Goal: Book appointment/travel/reservation

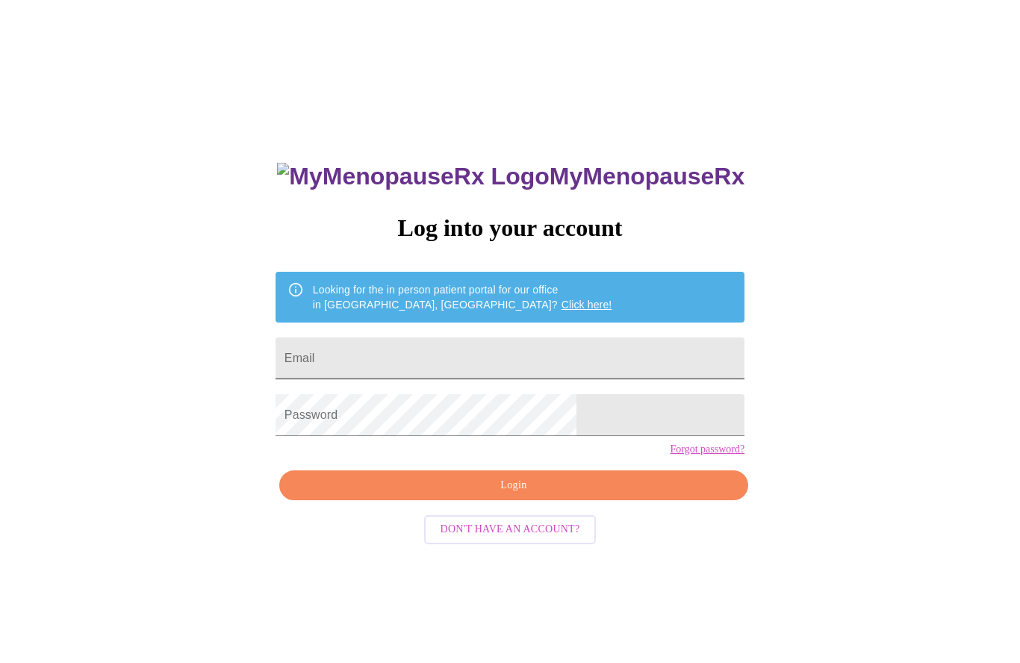
click at [491, 355] on input "Email" at bounding box center [510, 359] width 469 height 42
type input "[EMAIL_ADDRESS][DOMAIN_NAME]"
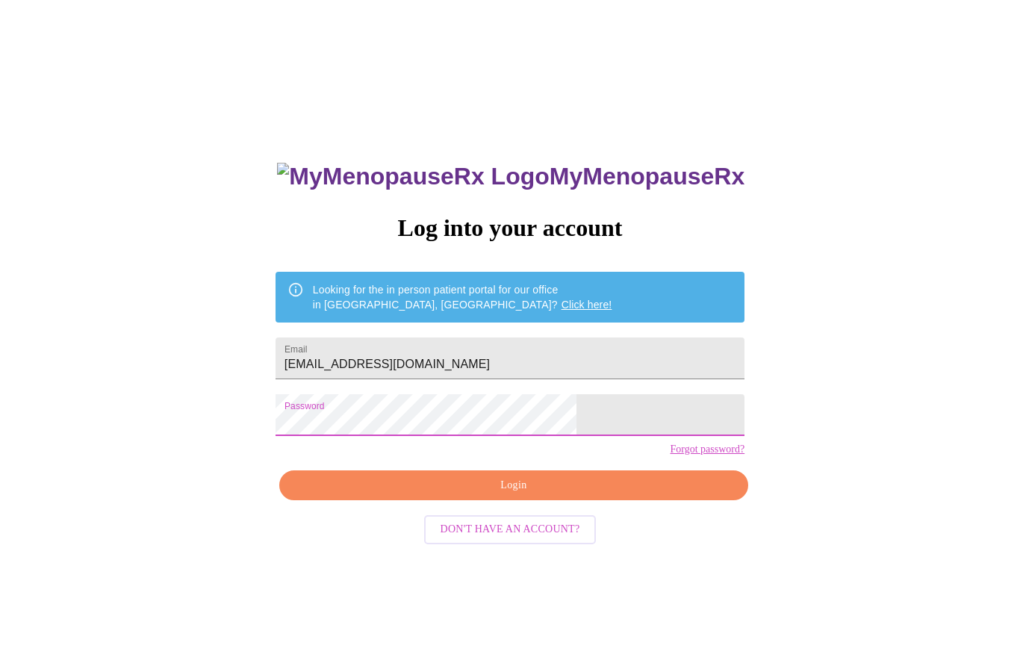
click at [527, 501] on button "Login" at bounding box center [513, 486] width 469 height 31
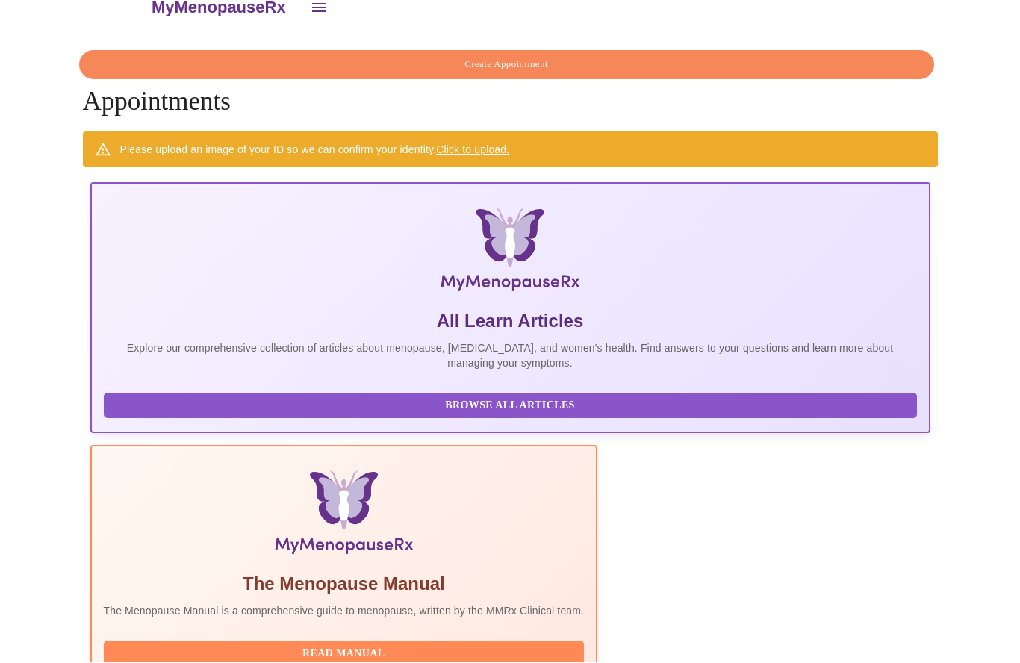
scroll to position [26, 0]
click at [488, 144] on link "Click to upload." at bounding box center [472, 150] width 73 height 12
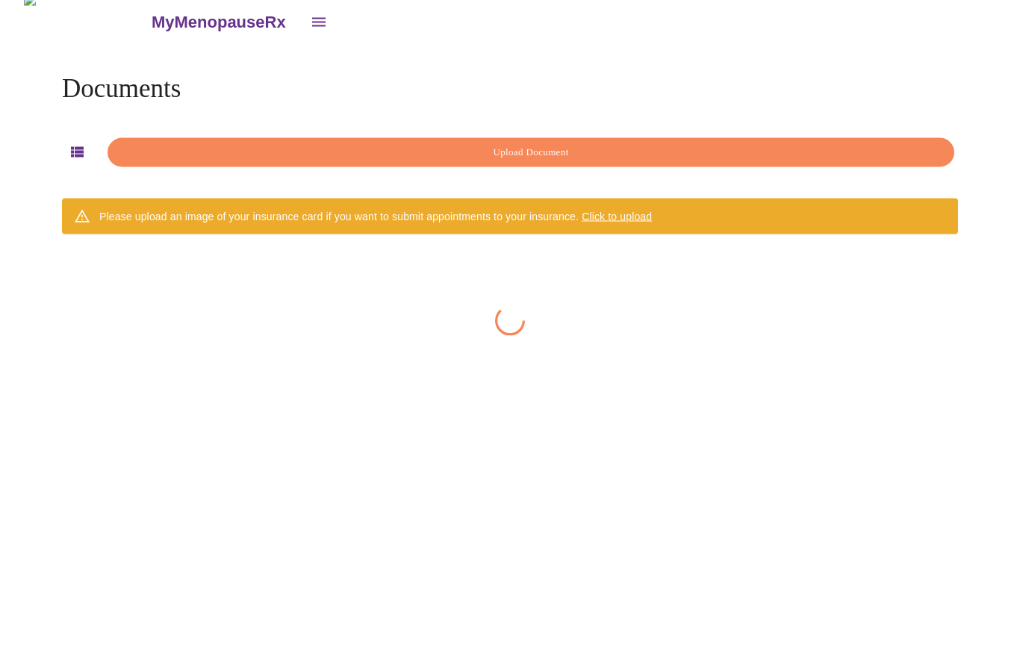
scroll to position [27, 0]
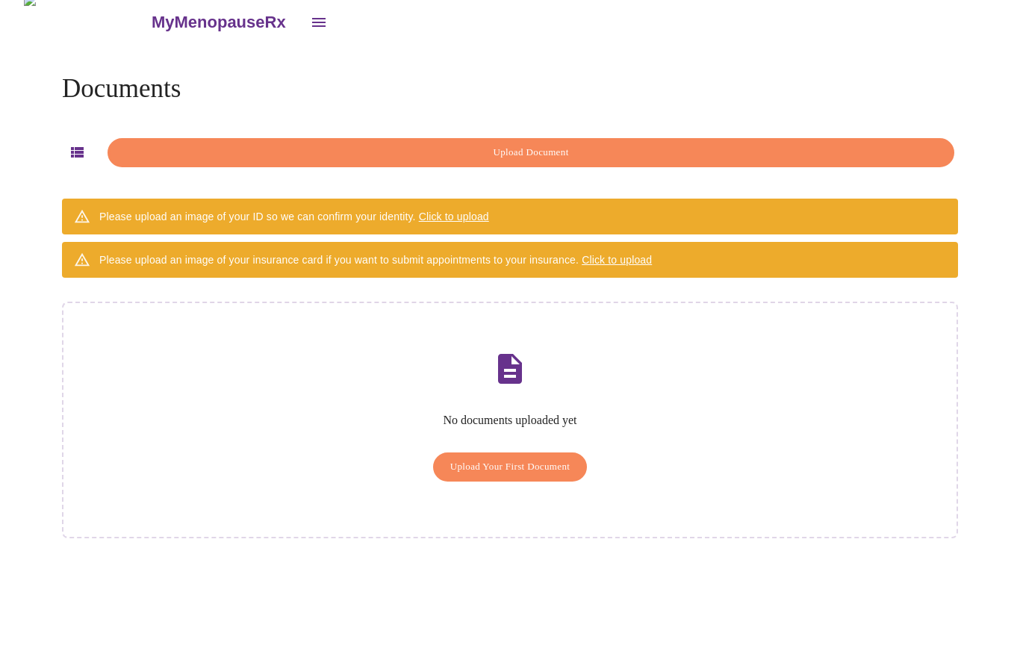
click at [530, 459] on span "Upload Your First Document" at bounding box center [510, 467] width 120 height 17
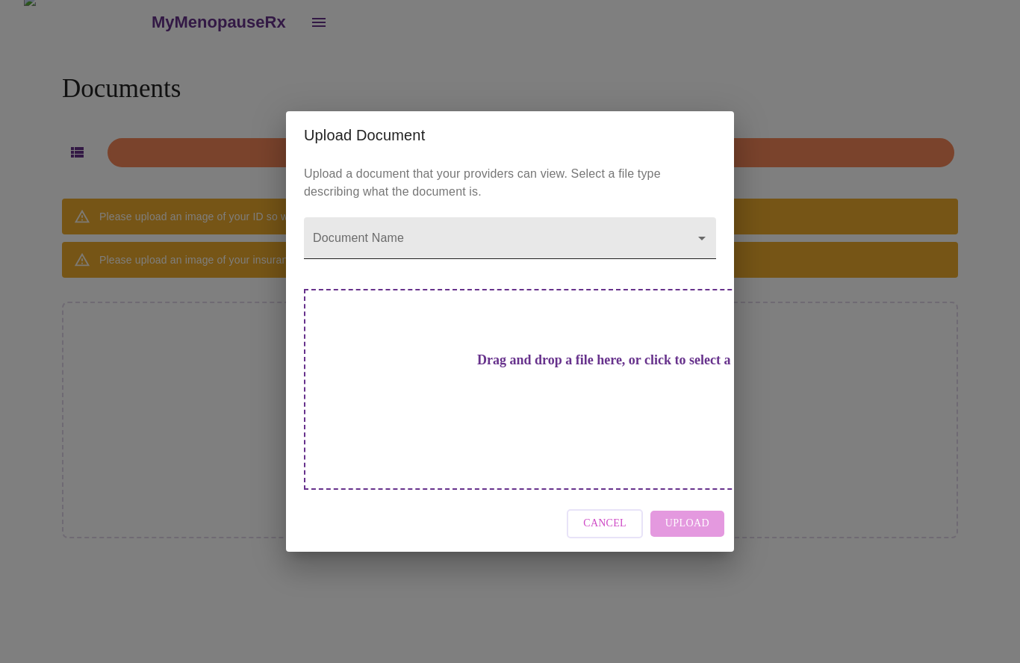
click at [700, 256] on body "MyMenopauseRx Documents Upload Document Please upload an image of your ID so we…" at bounding box center [510, 325] width 1008 height 663
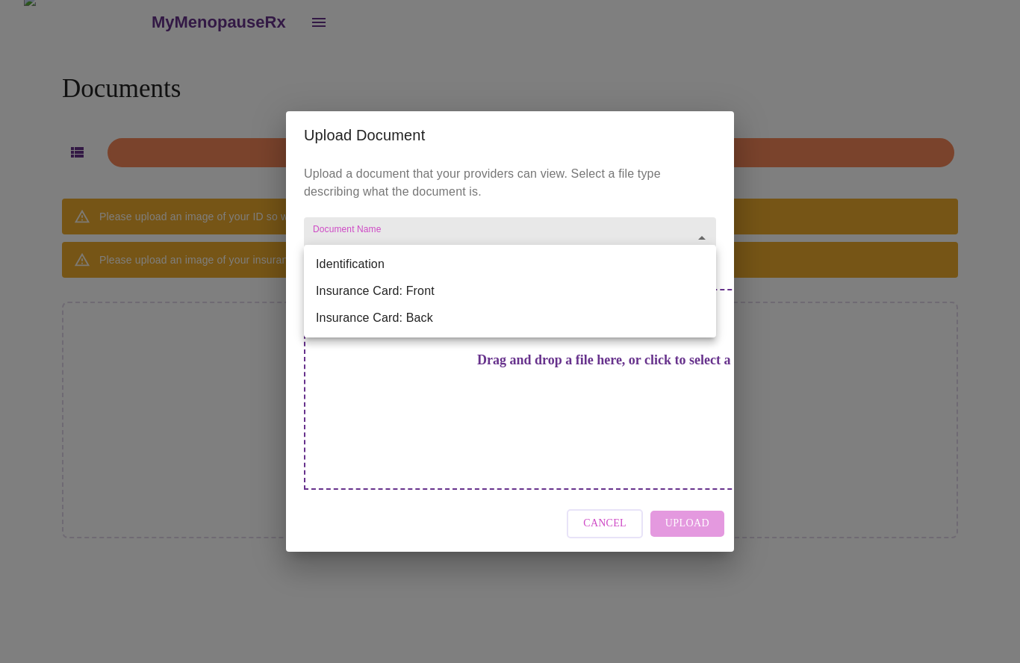
click at [414, 291] on li "Insurance Card: Front" at bounding box center [510, 291] width 412 height 27
type input "Insurance Card: Front"
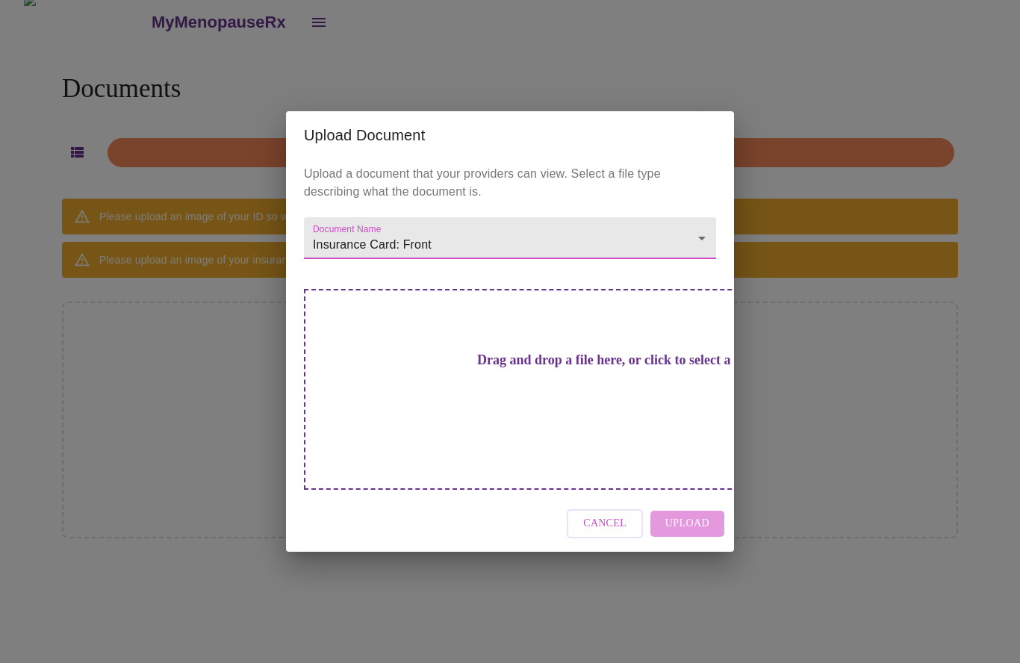
click at [696, 496] on div "Cancel Upload" at bounding box center [510, 524] width 448 height 56
click at [523, 368] on h3 "Drag and drop a file here, or click to select a file" at bounding box center [615, 361] width 412 height 16
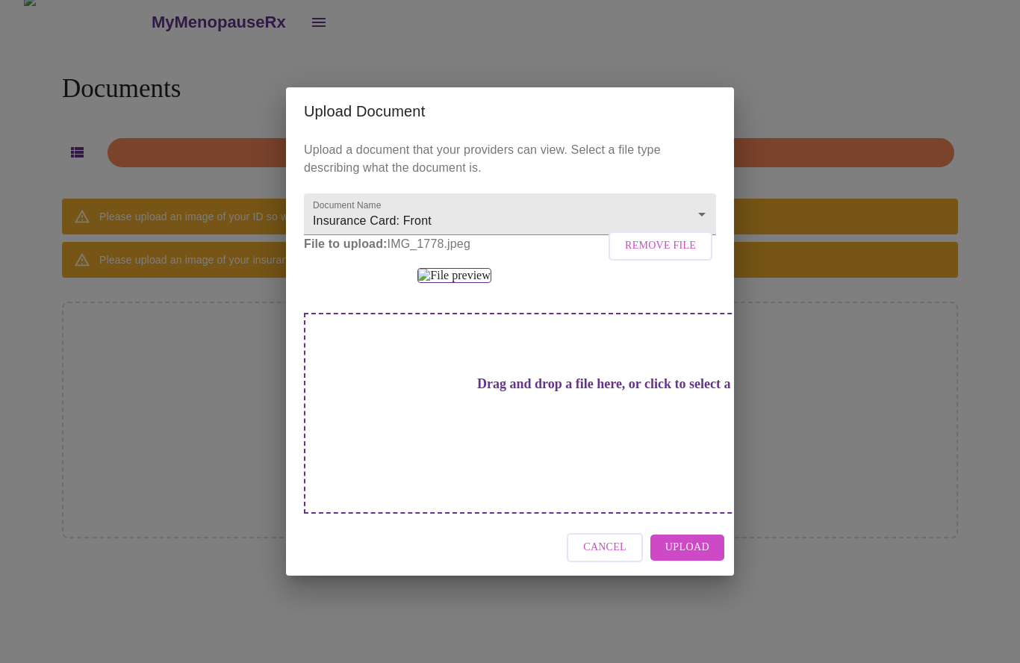
scroll to position [45, 0]
click at [532, 392] on h3 "Drag and drop a file here, or click to select a file" at bounding box center [615, 384] width 412 height 16
click at [704, 557] on span "Upload" at bounding box center [687, 547] width 44 height 19
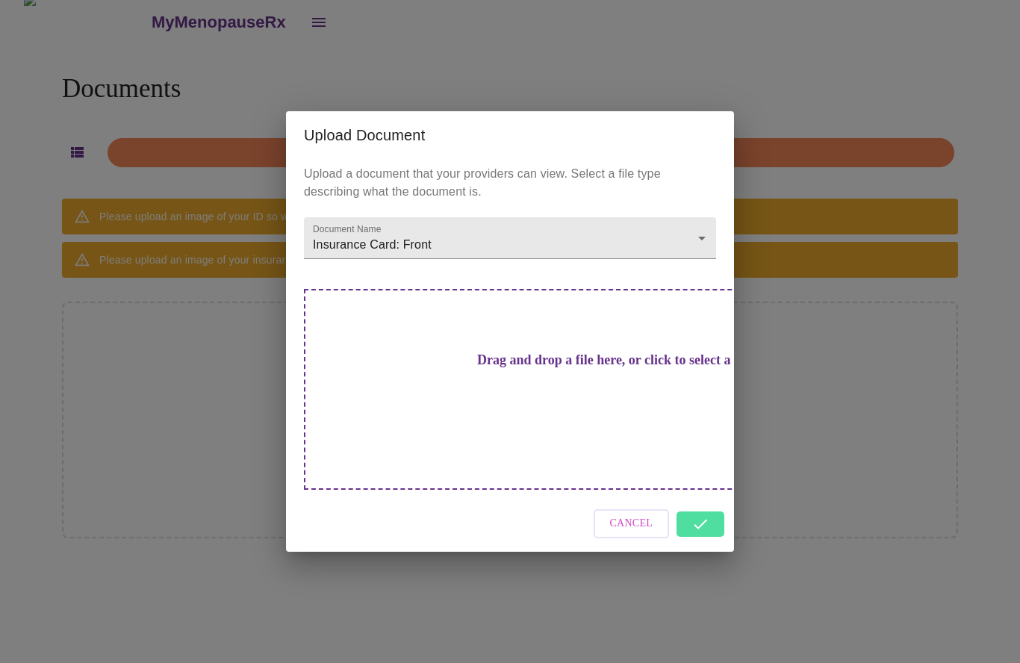
click at [554, 368] on h3 "Drag and drop a file here, or click to select a file" at bounding box center [615, 361] width 412 height 16
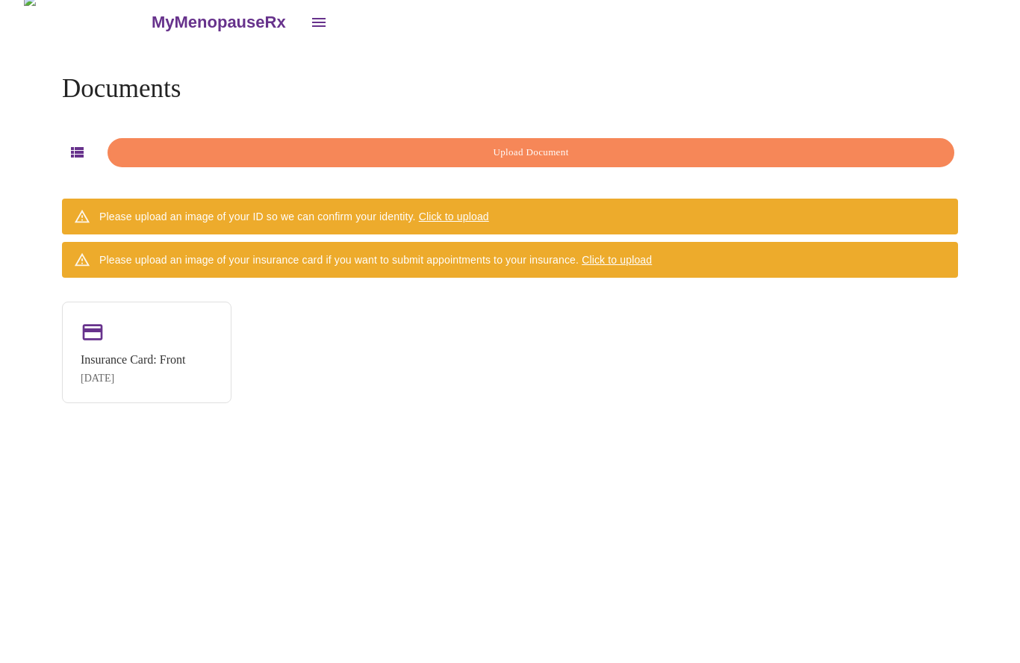
click at [162, 353] on div "Insurance Card: Front" at bounding box center [133, 359] width 105 height 13
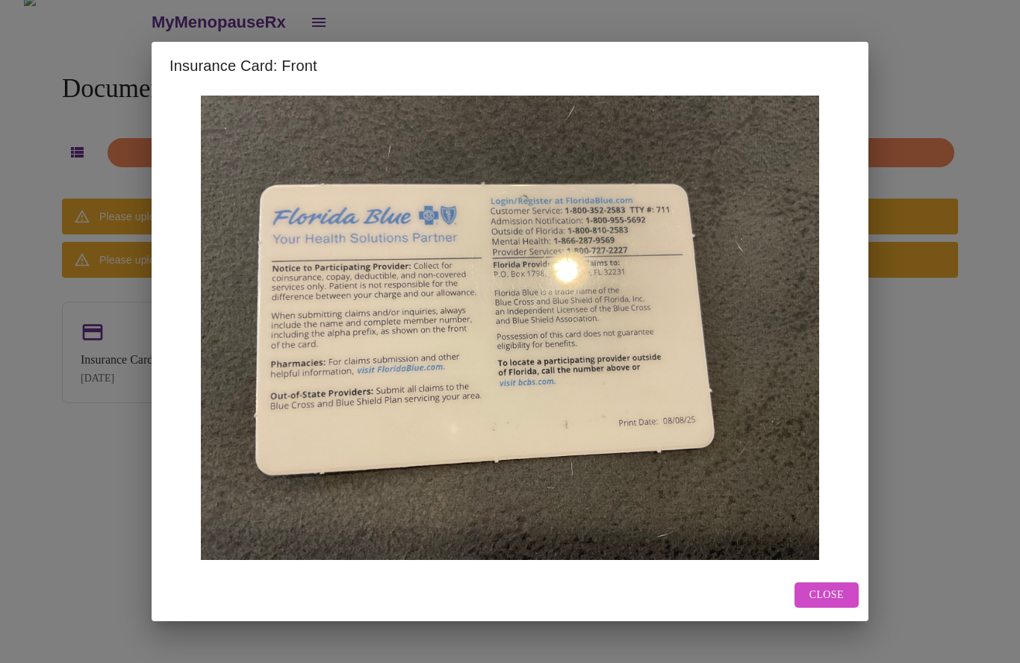
click at [845, 609] on button "Close" at bounding box center [827, 596] width 64 height 26
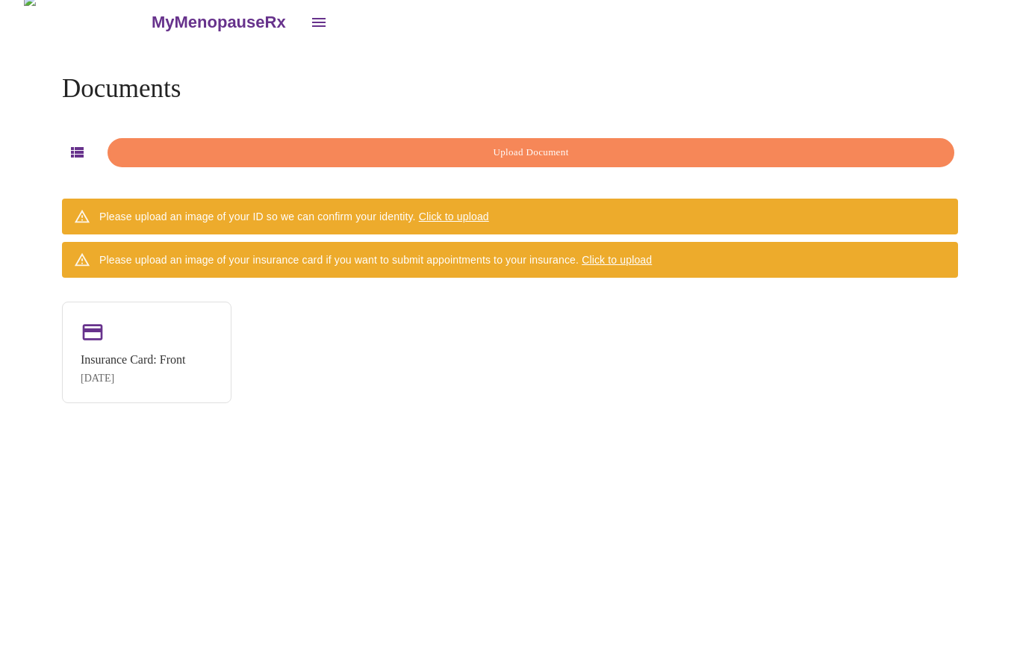
click at [548, 144] on span "Upload Document" at bounding box center [531, 152] width 813 height 17
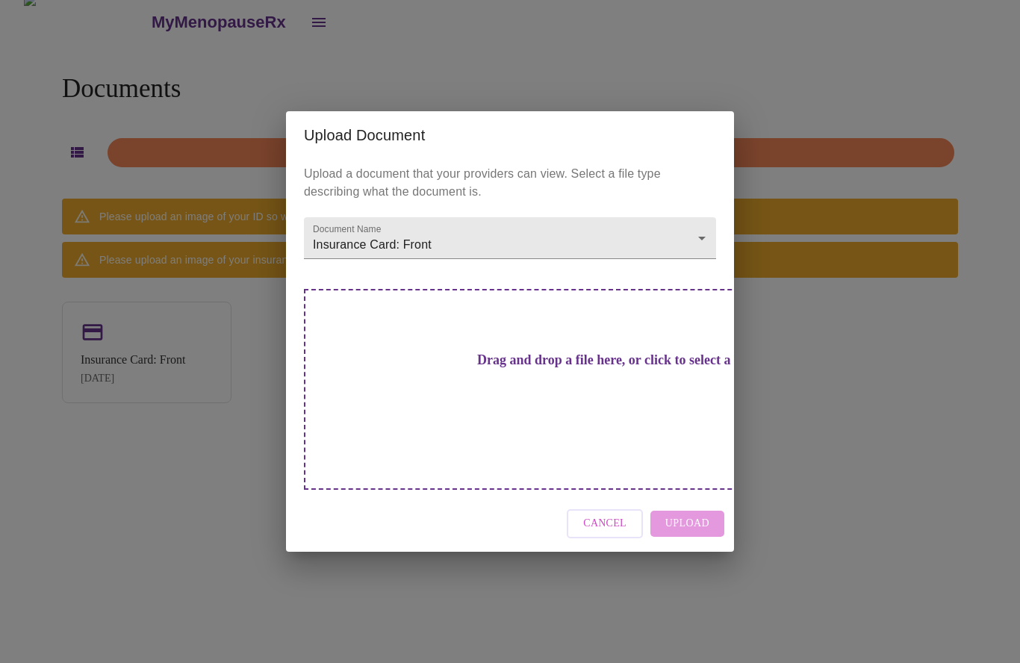
click at [538, 368] on h3 "Drag and drop a file here, or click to select a file" at bounding box center [615, 361] width 412 height 16
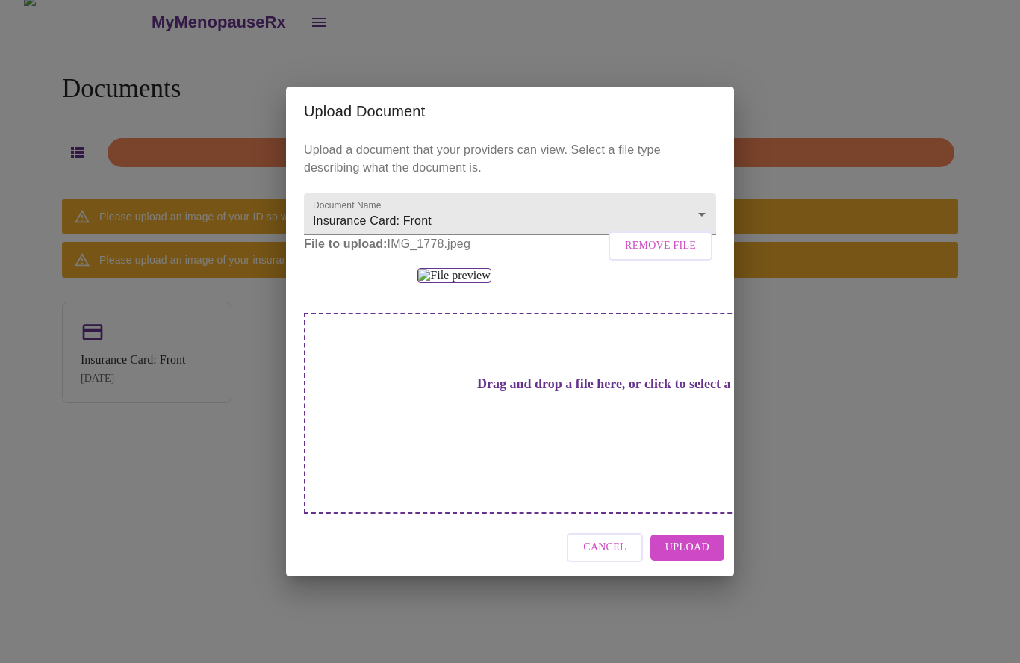
click at [706, 557] on span "Upload" at bounding box center [687, 547] width 44 height 19
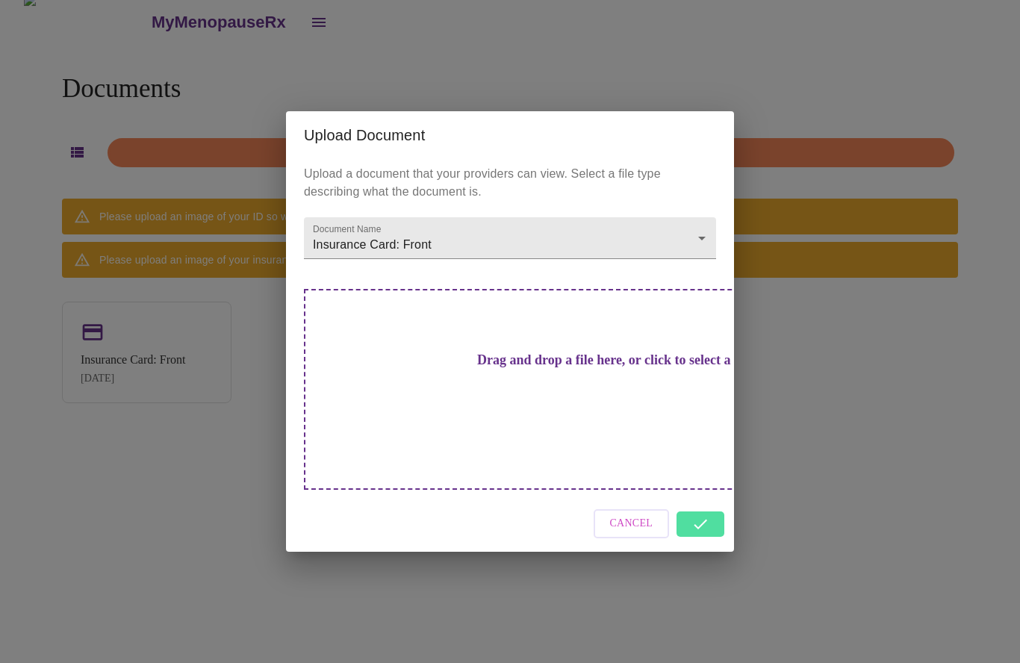
click at [630, 515] on span "Cancel" at bounding box center [631, 524] width 43 height 19
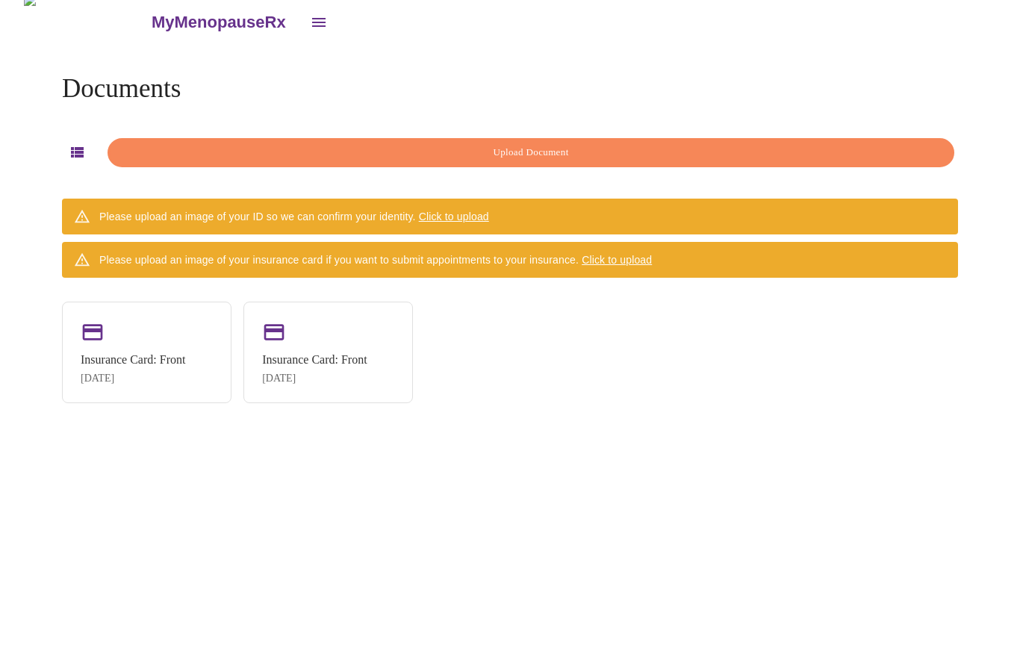
click at [185, 353] on div "Insurance Card: Front" at bounding box center [133, 359] width 105 height 13
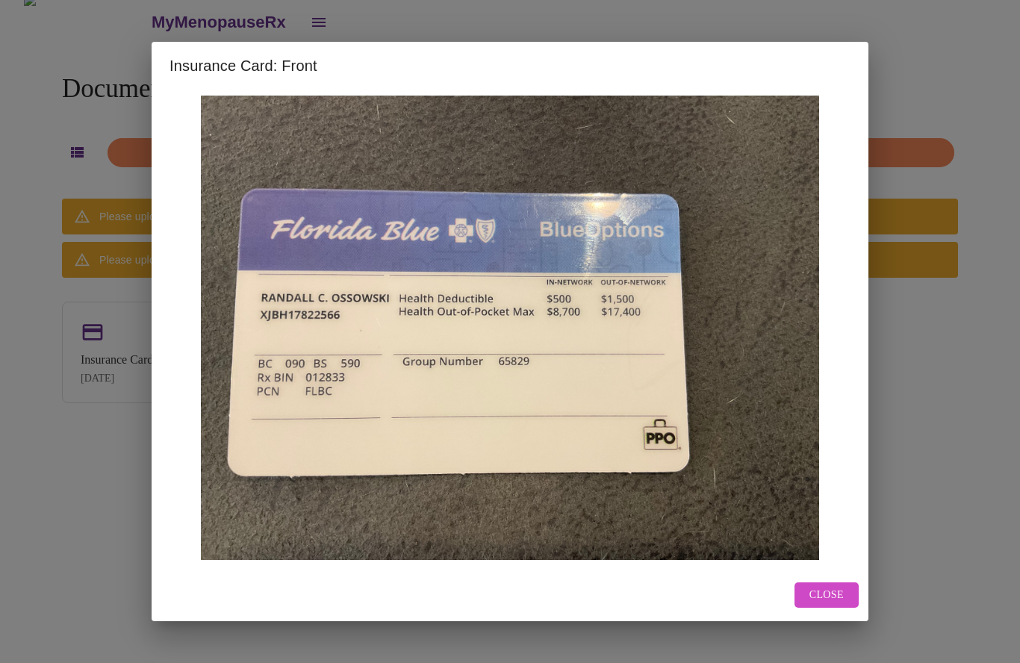
click at [833, 605] on span "Close" at bounding box center [827, 595] width 34 height 19
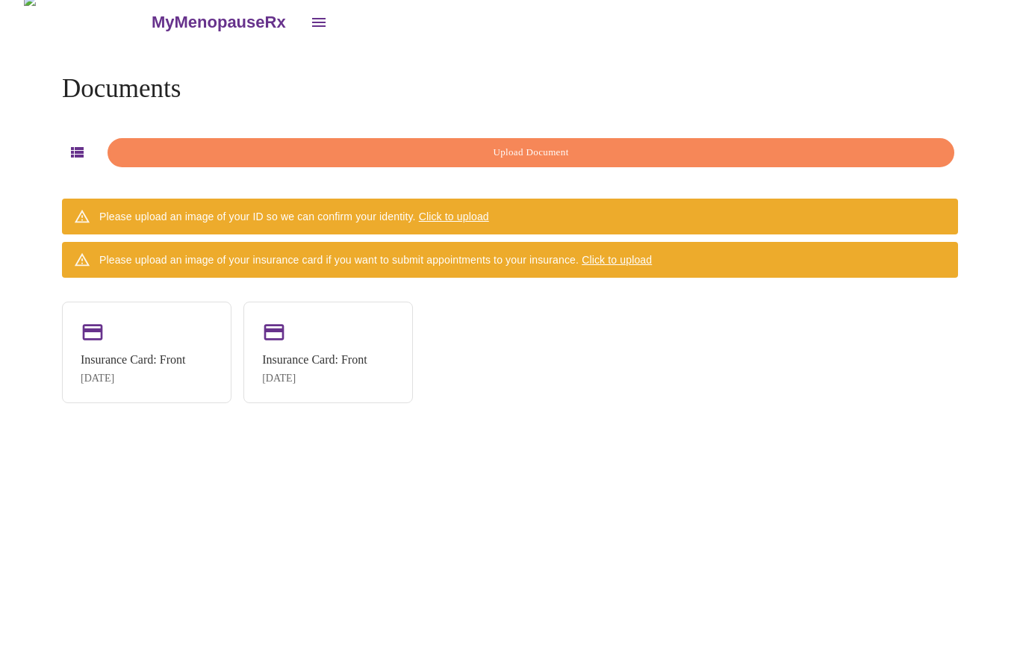
click at [562, 144] on span "Upload Document" at bounding box center [531, 152] width 813 height 17
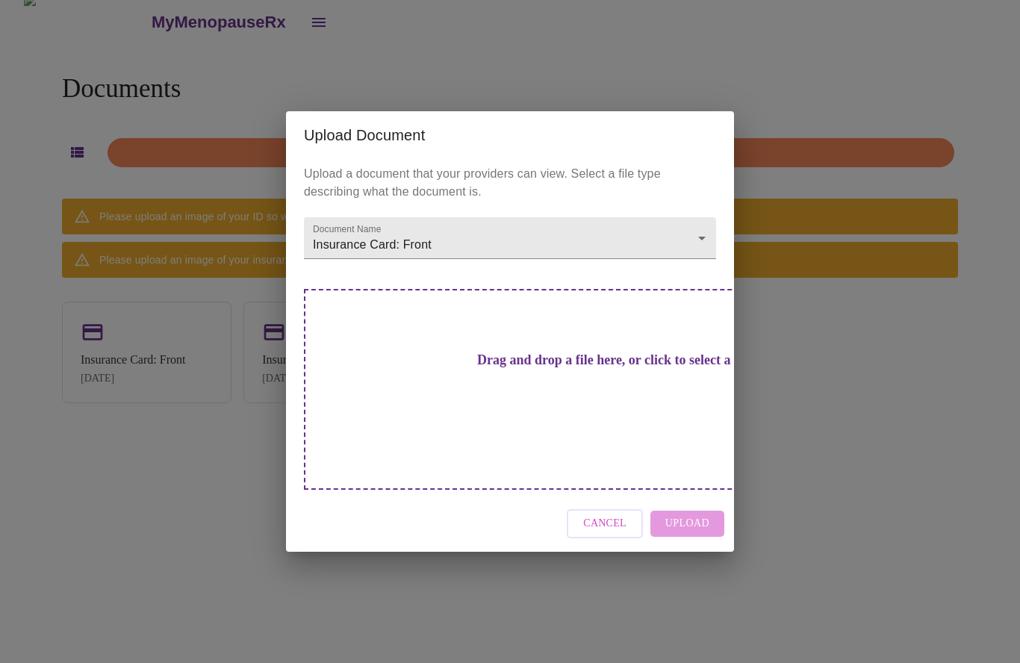
click at [594, 252] on body "MyMenopauseRx Documents Upload Document Please upload an image of your ID so we…" at bounding box center [510, 325] width 1008 height 663
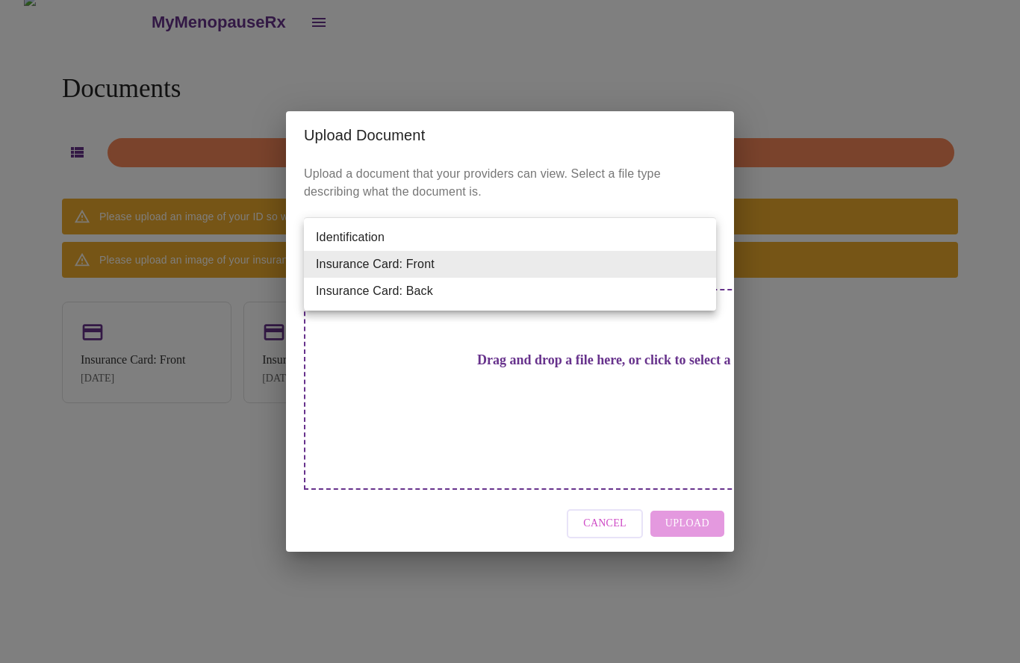
click at [391, 226] on li "Identification" at bounding box center [510, 237] width 412 height 27
type input "Identification"
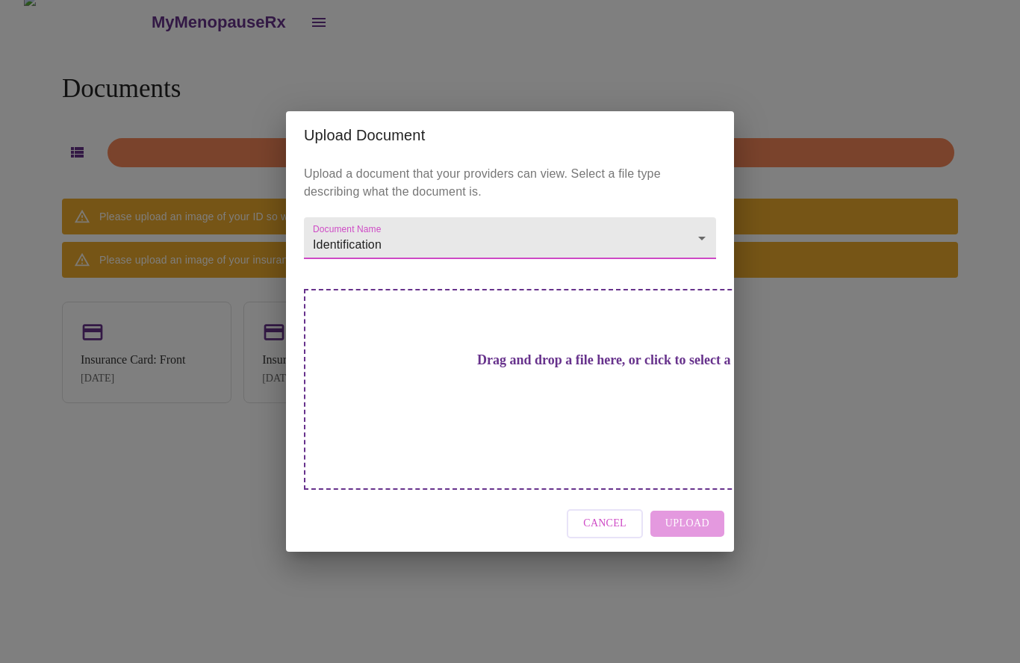
click at [536, 368] on h3 "Drag and drop a file here, or click to select a file" at bounding box center [615, 361] width 412 height 16
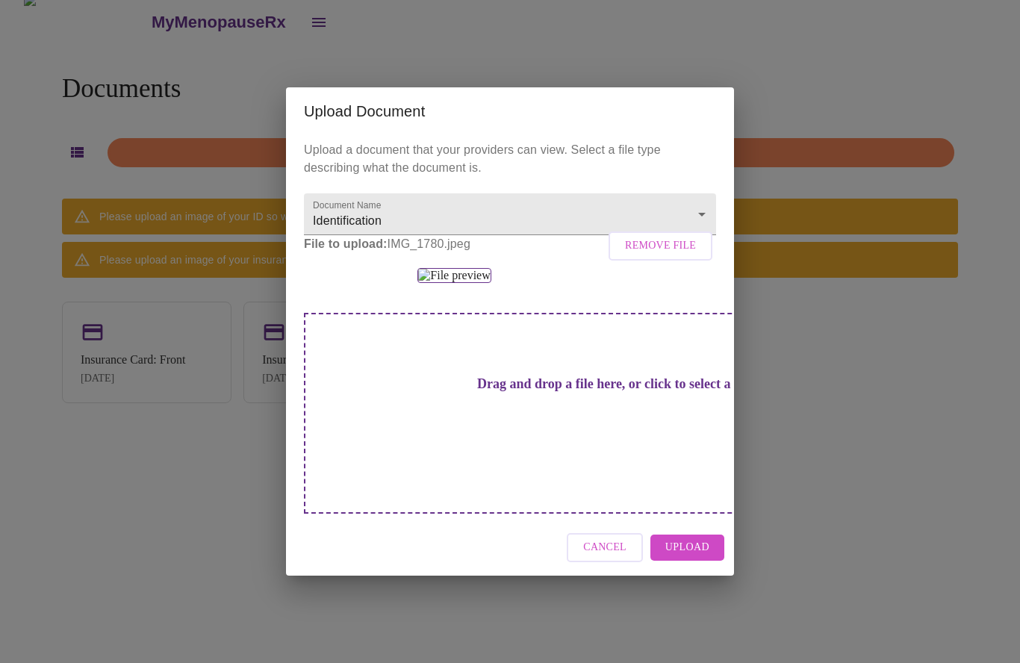
click at [690, 557] on span "Upload" at bounding box center [687, 547] width 44 height 19
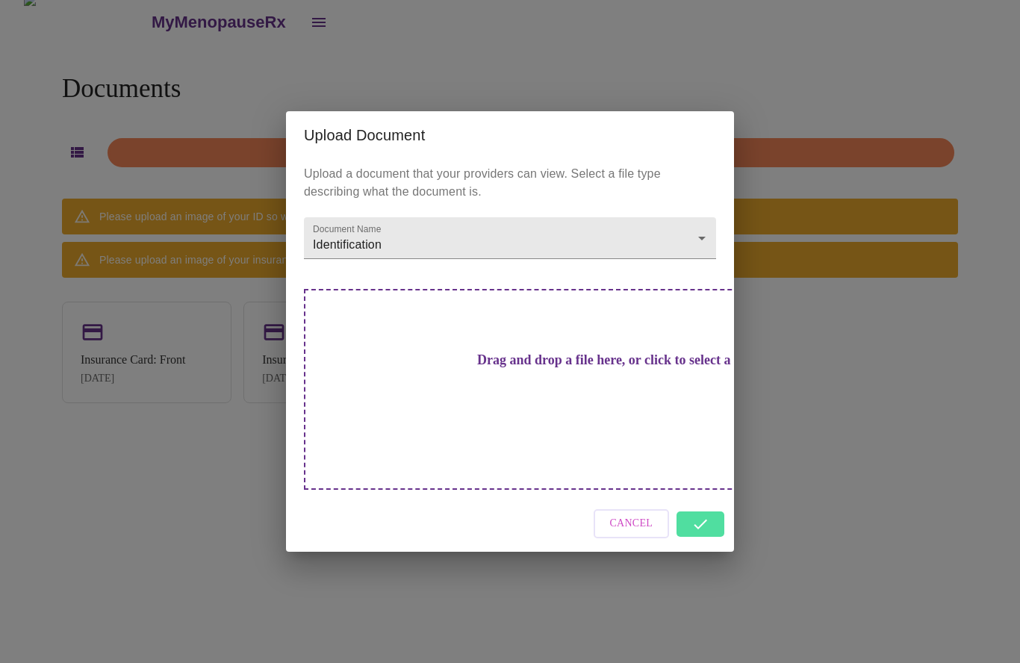
click at [528, 368] on h3 "Drag and drop a file here, or click to select a file" at bounding box center [615, 361] width 412 height 16
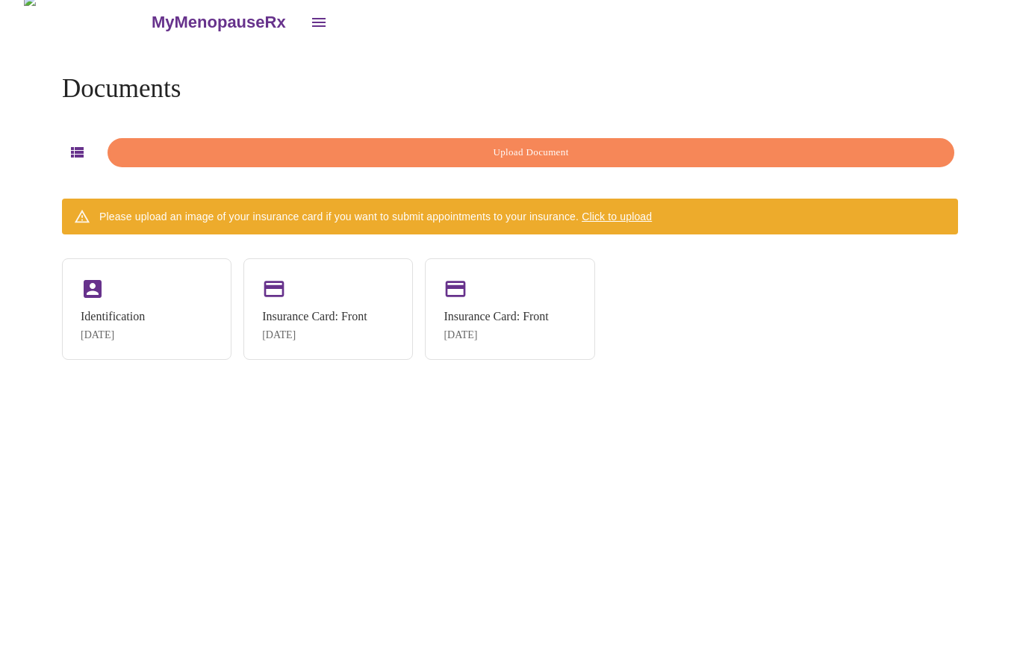
click at [546, 144] on span "Upload Document" at bounding box center [531, 152] width 813 height 17
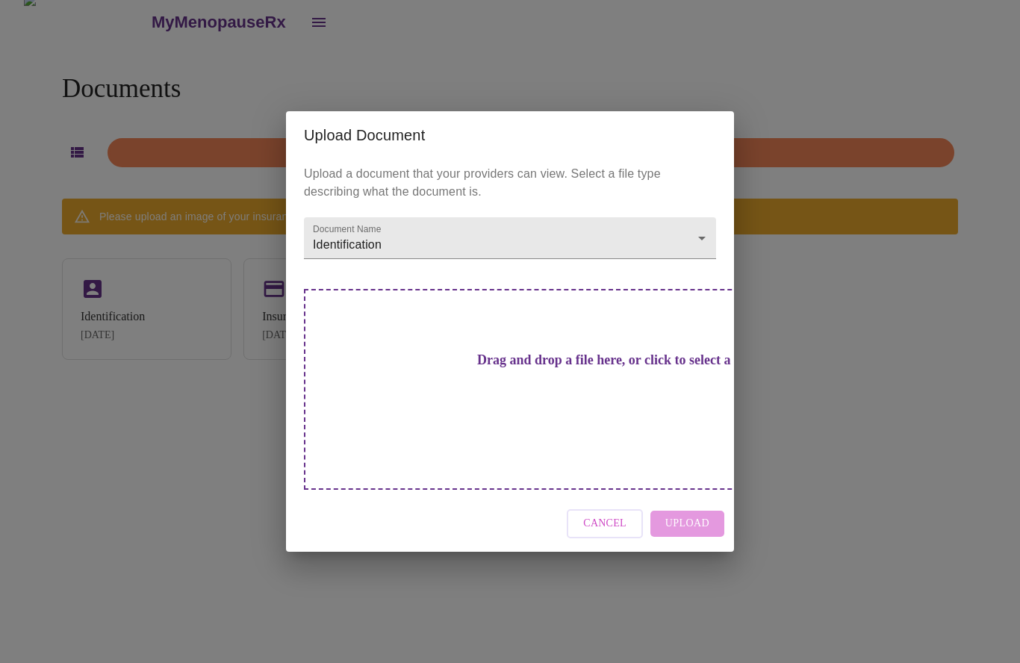
click at [610, 515] on span "Cancel" at bounding box center [604, 524] width 43 height 19
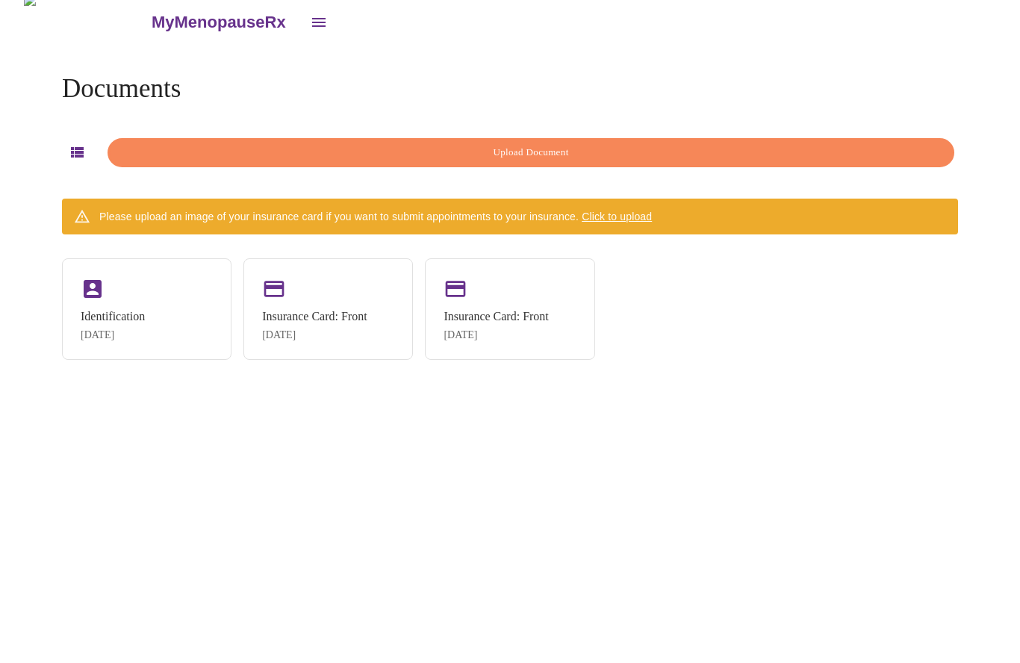
click at [145, 310] on div "Identification" at bounding box center [113, 316] width 64 height 13
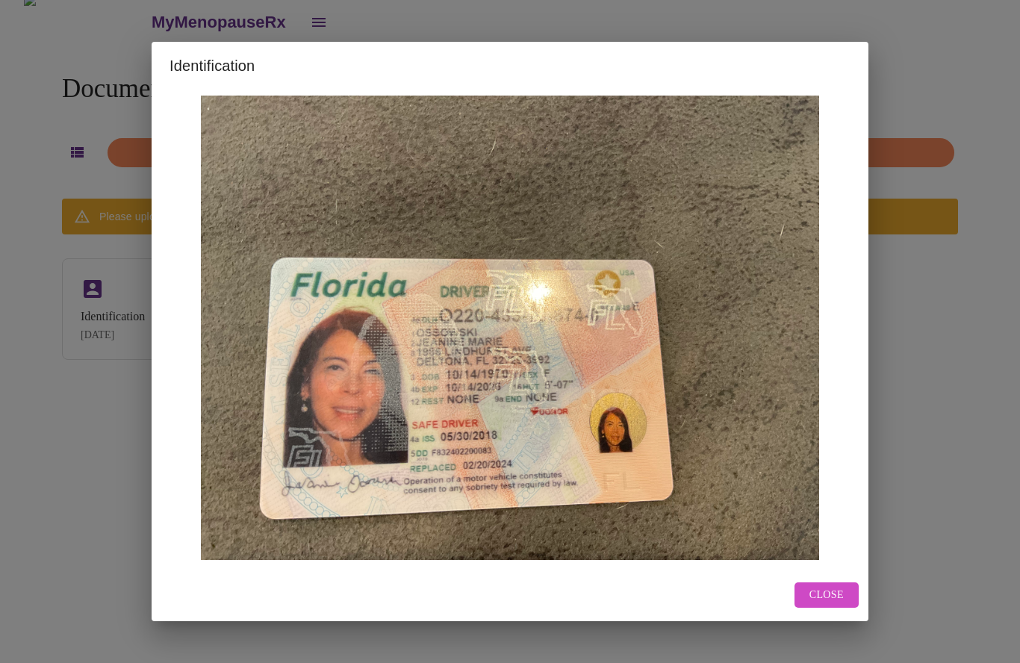
click at [839, 605] on span "Close" at bounding box center [827, 595] width 34 height 19
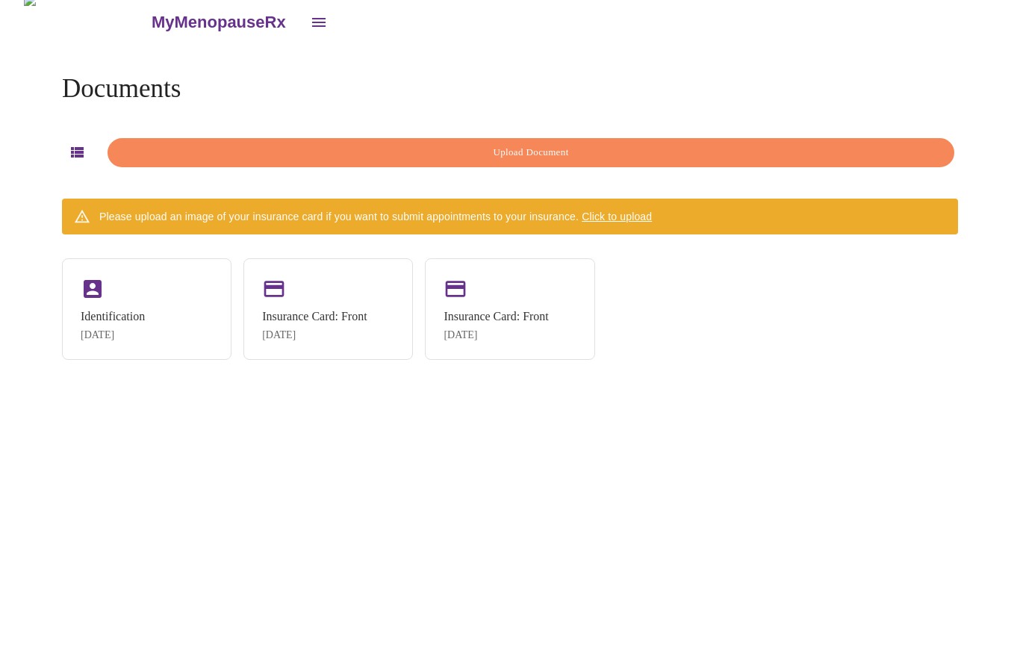
click at [568, 144] on span "Upload Document" at bounding box center [531, 152] width 813 height 17
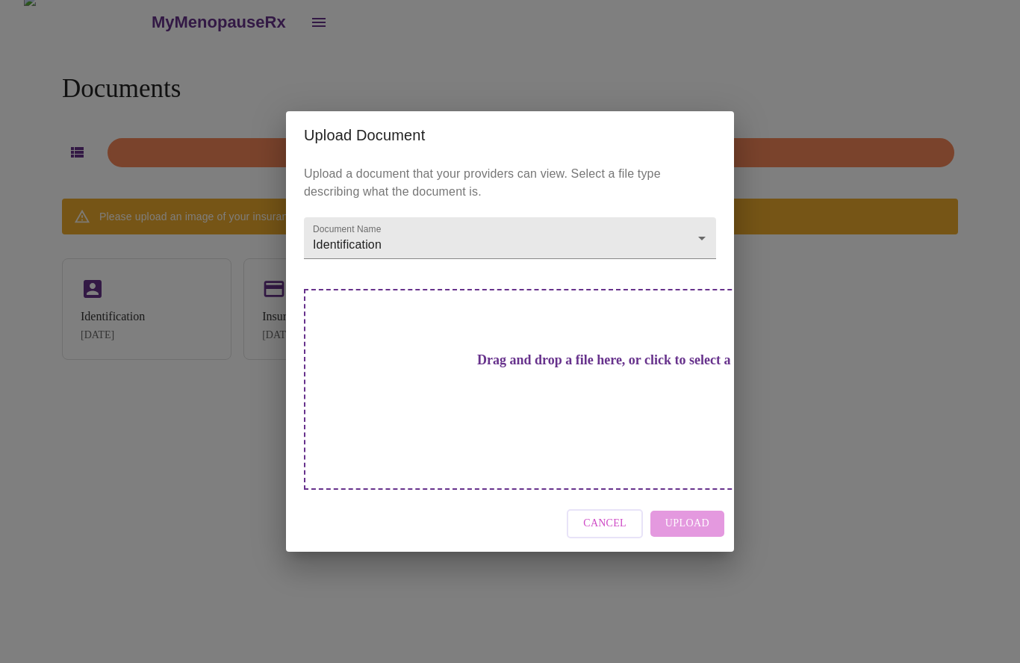
click at [540, 368] on h3 "Drag and drop a file here, or click to select a file" at bounding box center [615, 361] width 412 height 16
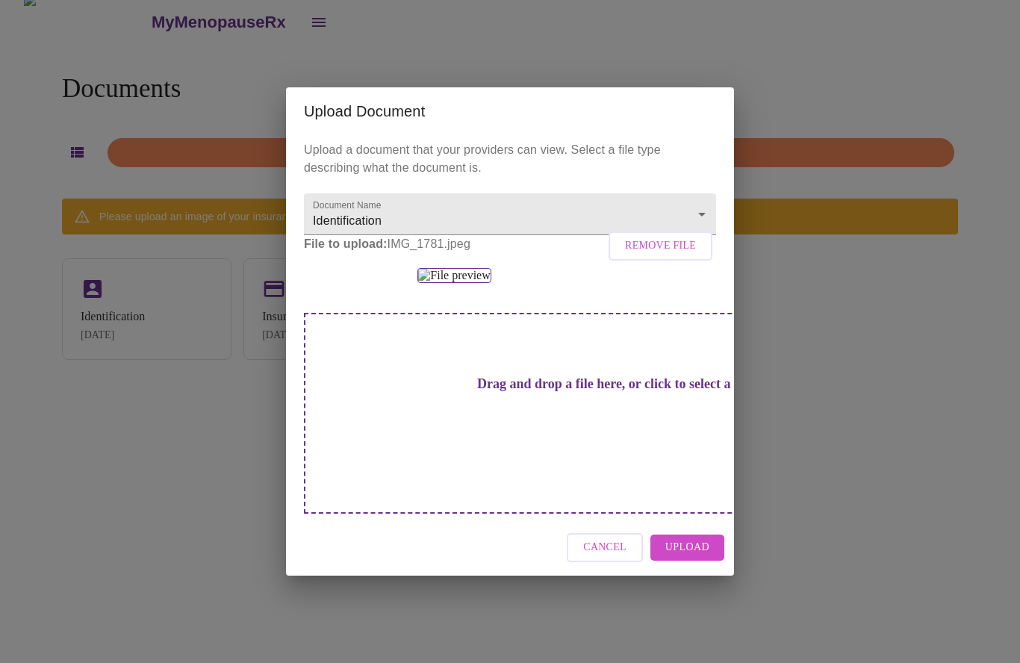
click at [707, 557] on span "Upload" at bounding box center [687, 547] width 44 height 19
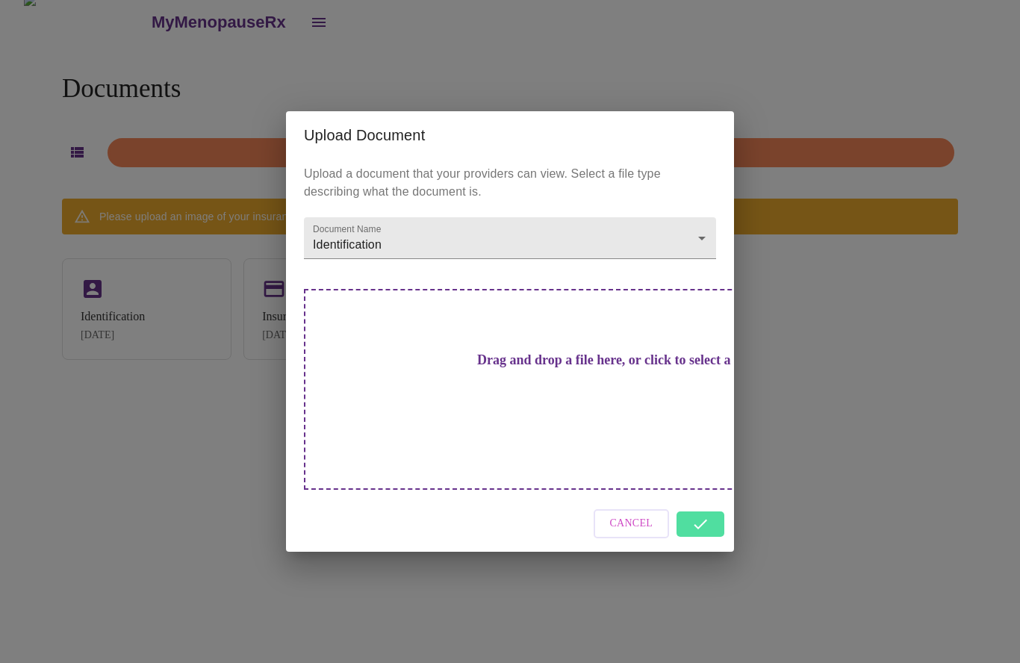
click at [632, 515] on span "Cancel" at bounding box center [631, 524] width 43 height 19
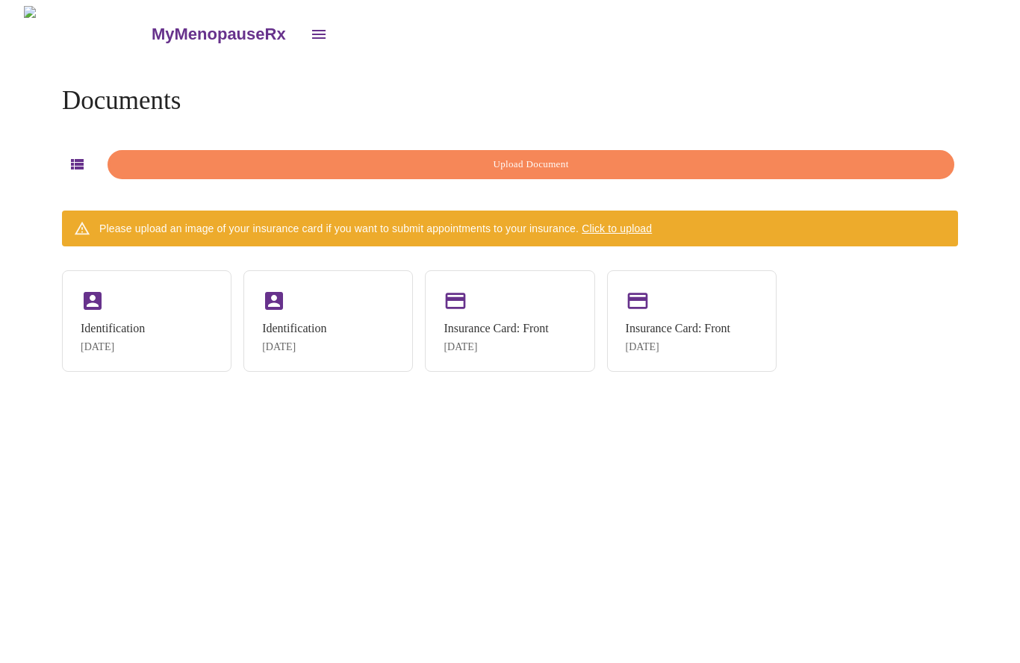
click at [310, 27] on icon "open drawer" at bounding box center [319, 34] width 18 height 18
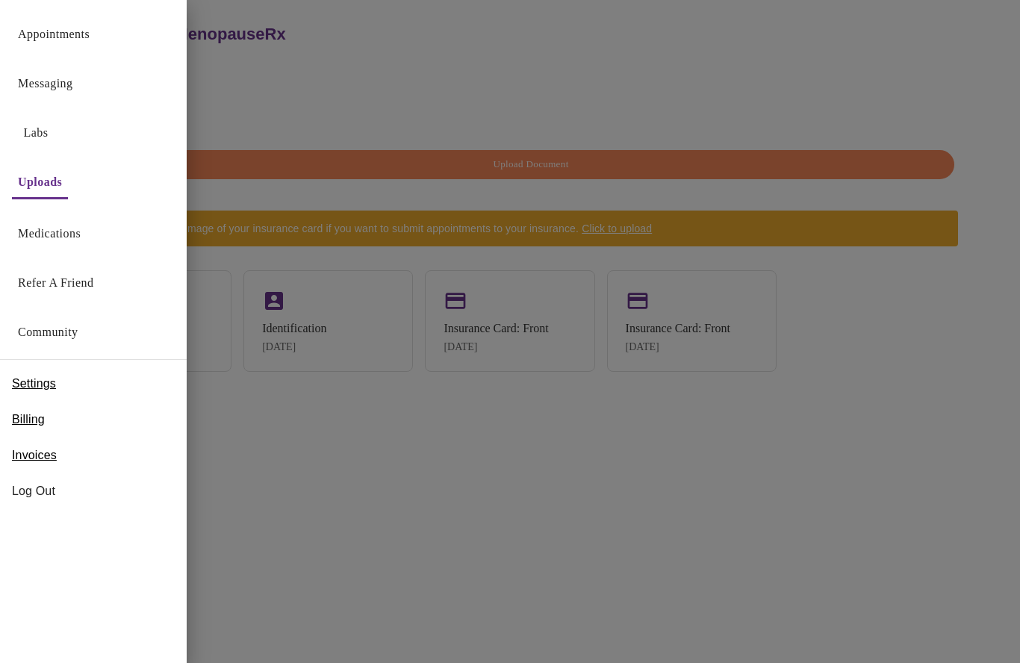
click at [65, 33] on link "Appointments" at bounding box center [54, 34] width 72 height 21
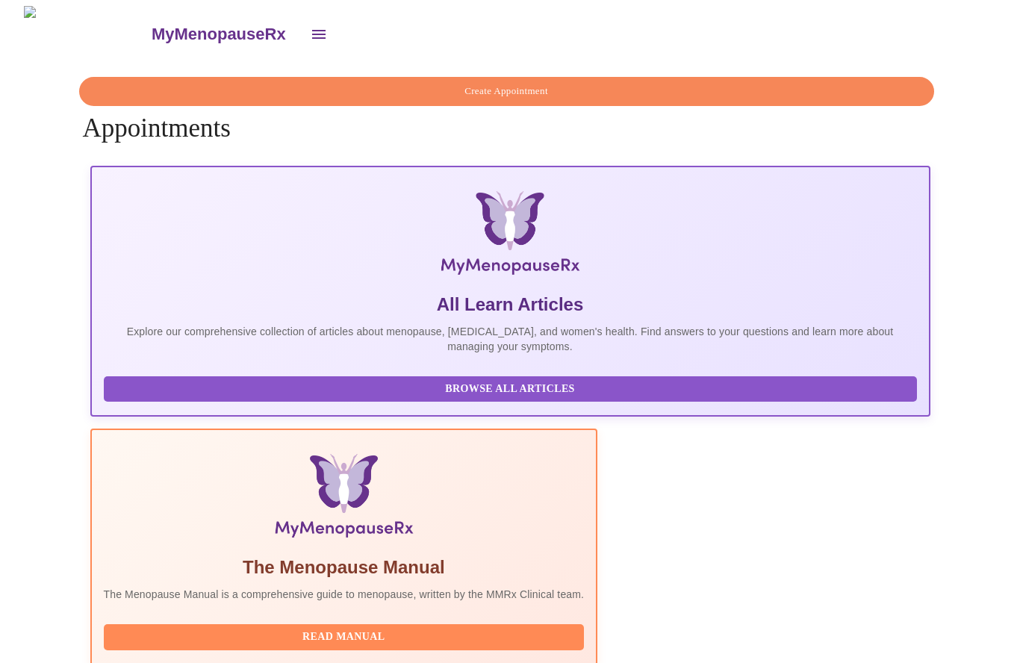
click at [548, 84] on span "Create Appointment" at bounding box center [506, 91] width 821 height 17
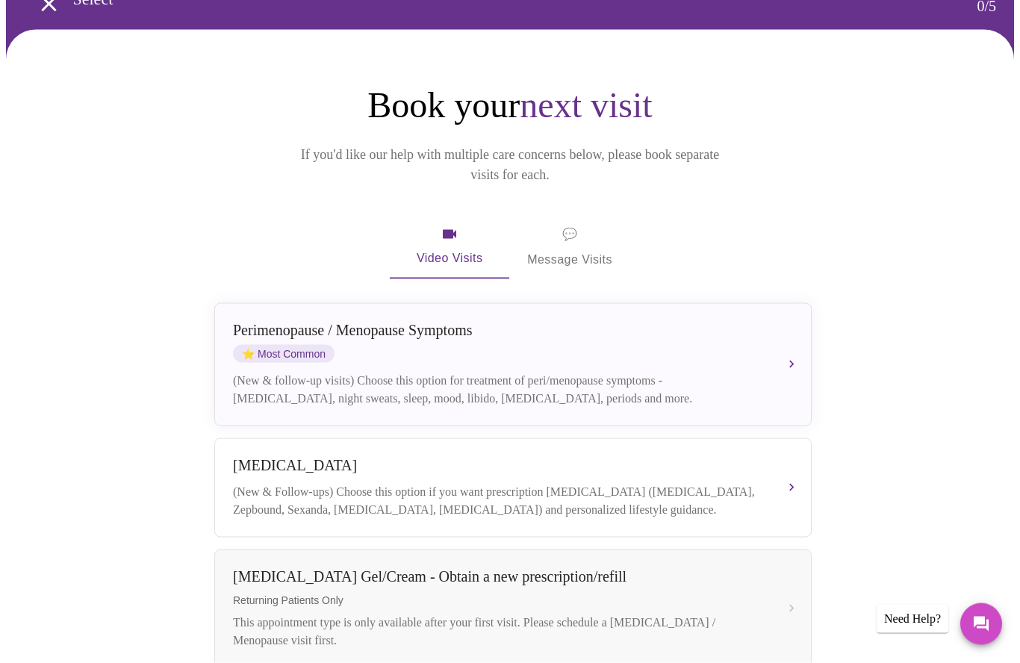
scroll to position [81, 0]
click at [713, 371] on div "(New & follow-up visits) Choose this option for treatment of peri/menopause sym…" at bounding box center [498, 389] width 530 height 36
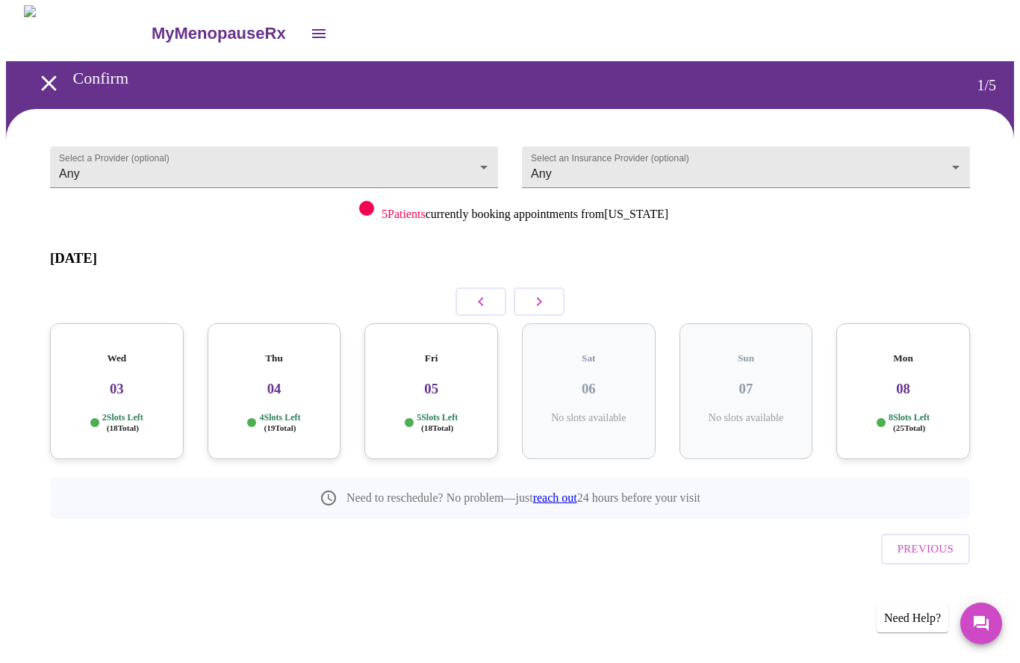
click at [437, 382] on h3 "05" at bounding box center [431, 390] width 110 height 16
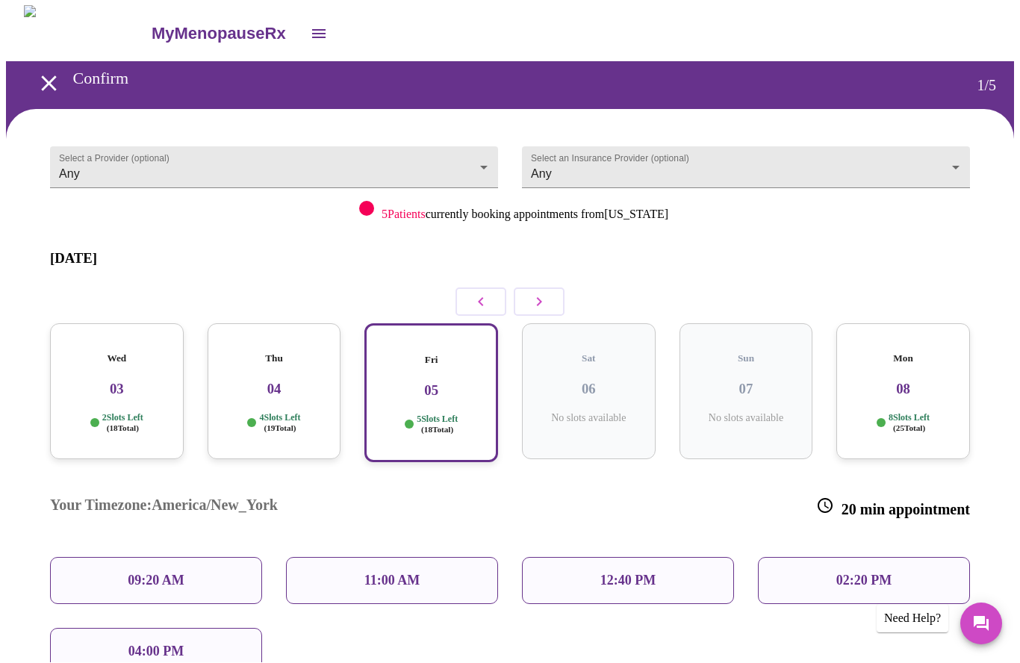
scroll to position [1, 0]
click at [194, 557] on div "09:20 AM" at bounding box center [156, 580] width 212 height 47
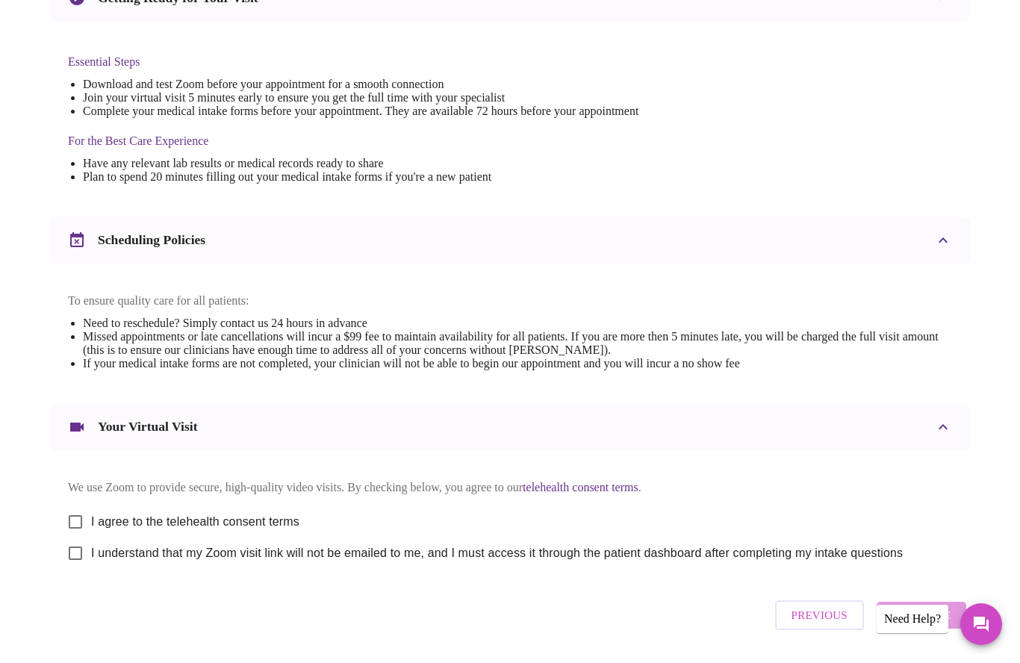
scroll to position [344, 0]
click at [75, 533] on input "I agree to the telehealth consent terms" at bounding box center [75, 522] width 31 height 31
checkbox input "true"
click at [80, 570] on input "I understand that my Zoom visit link will not be emailed to me, and I must acce…" at bounding box center [75, 553] width 31 height 31
checkbox input "true"
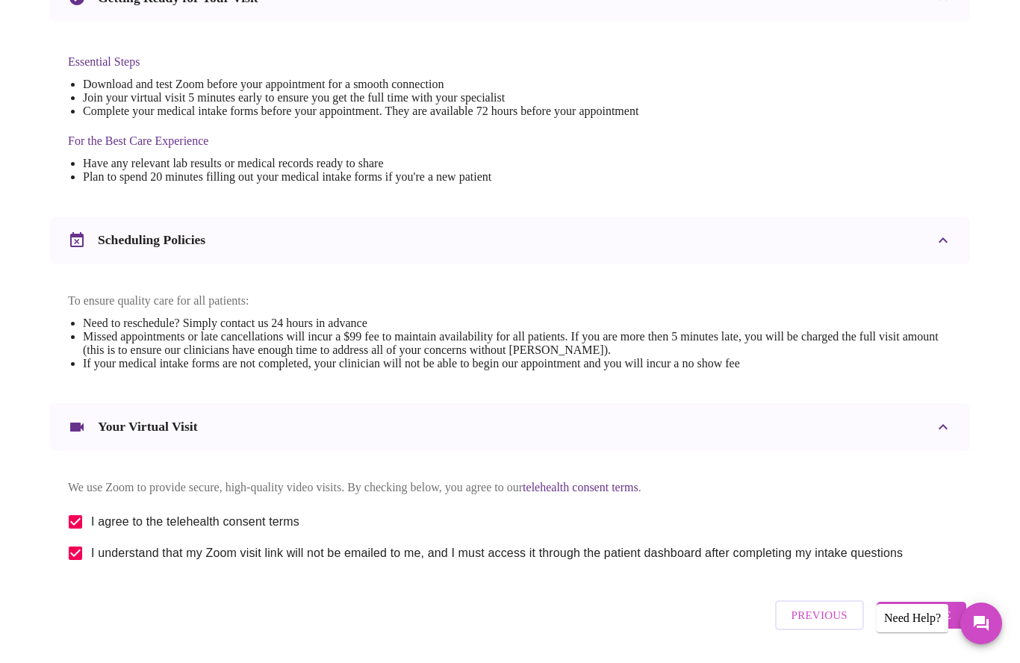
click at [939, 626] on span "Continue" at bounding box center [922, 615] width 60 height 19
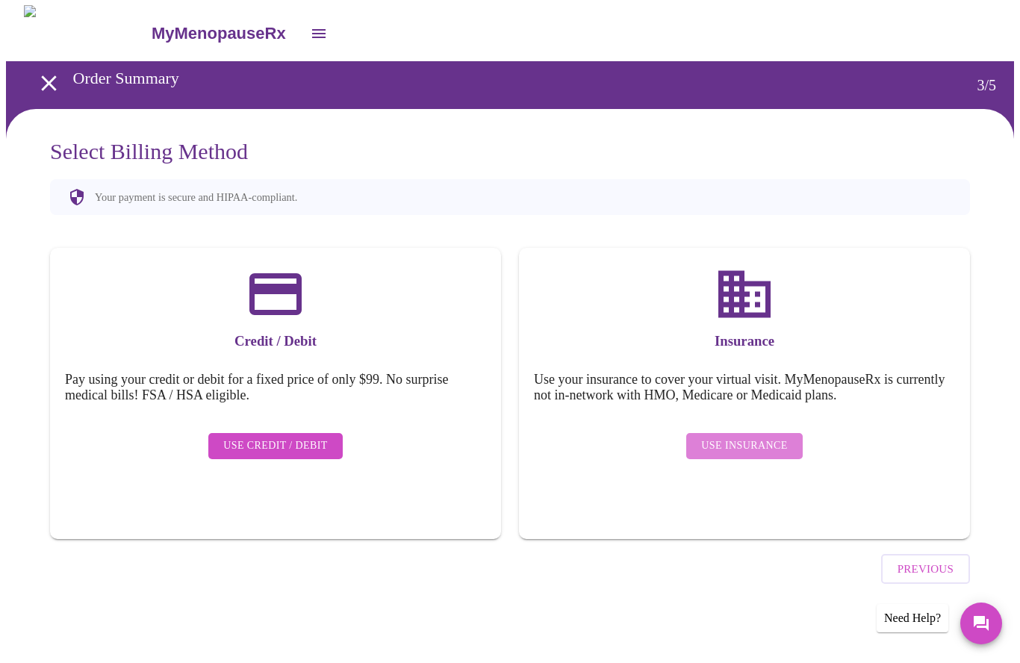
click at [769, 438] on span "Use Insurance" at bounding box center [744, 447] width 86 height 19
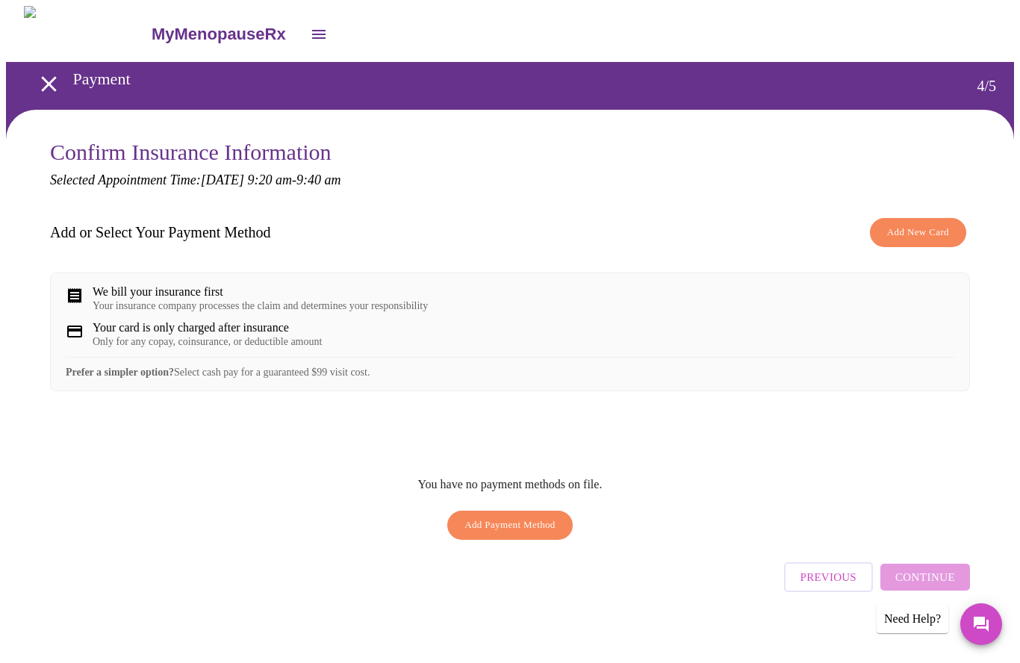
click at [934, 237] on span "Add New Card" at bounding box center [918, 232] width 62 height 17
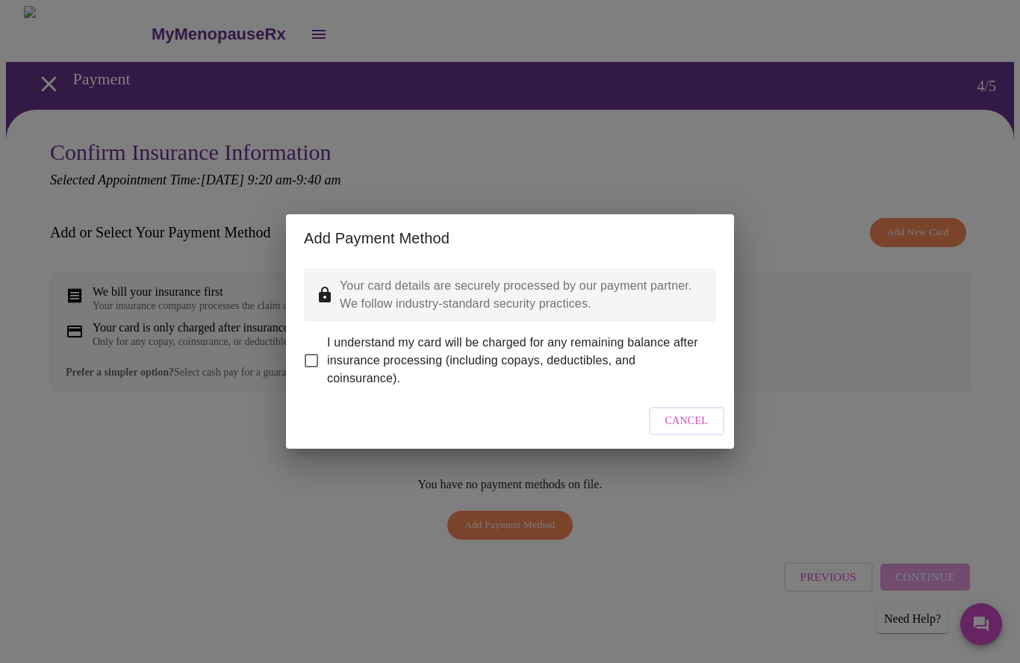
click at [306, 353] on input "I understand my card will be charged for any remaining balance after insurance …" at bounding box center [311, 360] width 31 height 31
checkbox input "true"
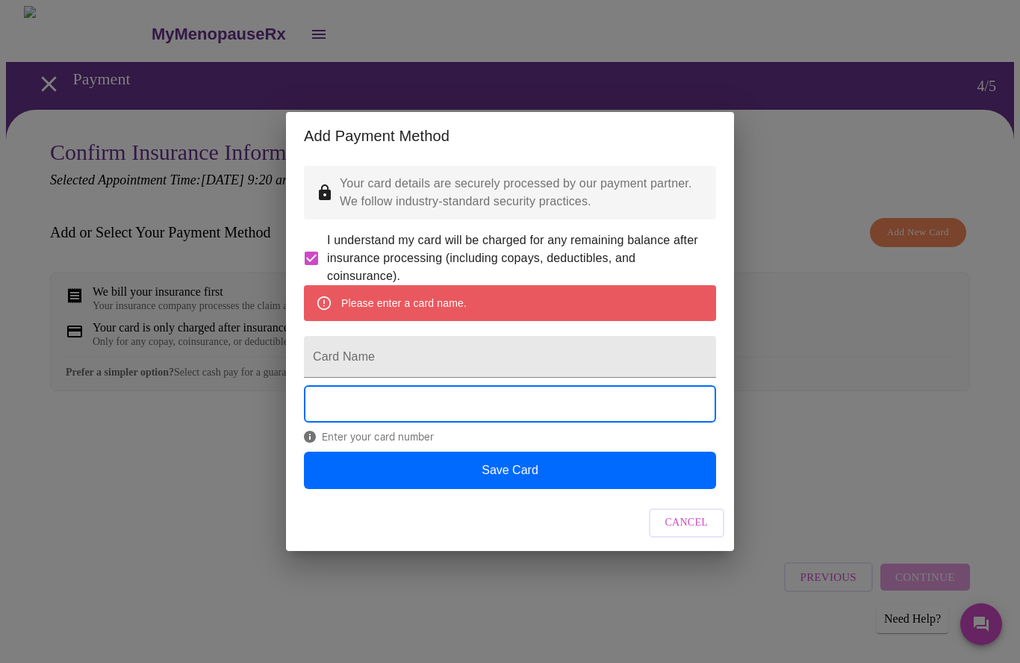
click at [400, 355] on input "Card Name" at bounding box center [510, 357] width 412 height 42
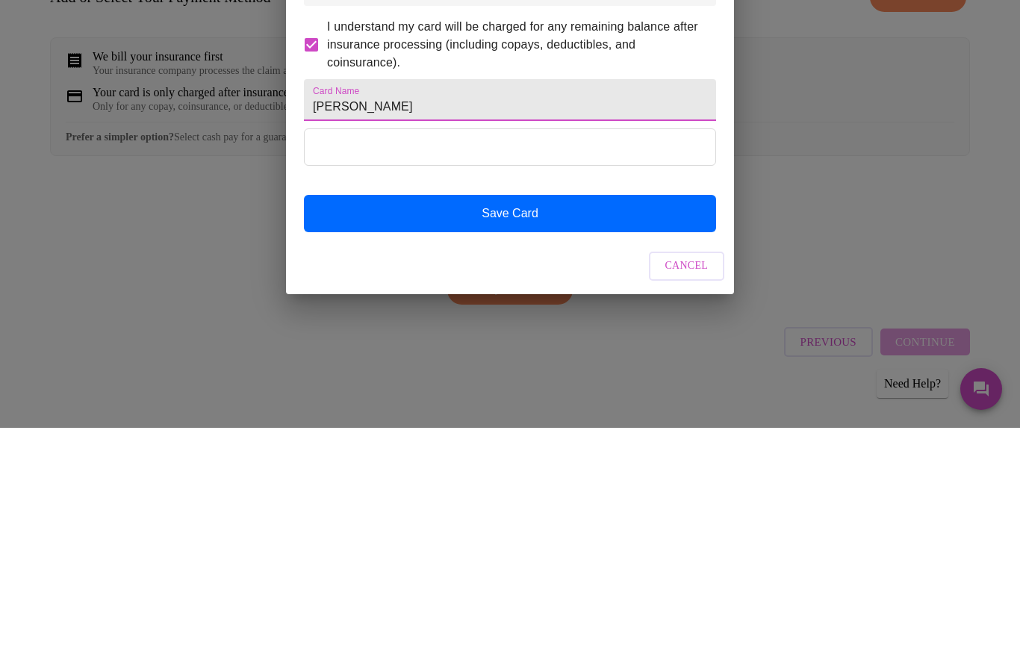
type input "[PERSON_NAME]"
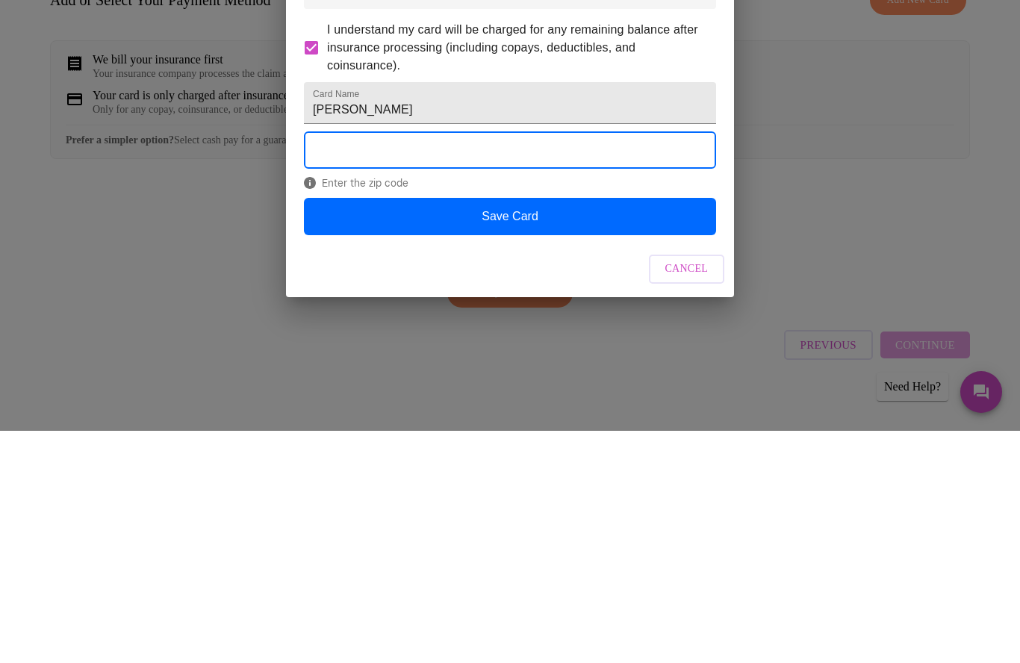
click at [571, 430] on button "Save Card" at bounding box center [510, 448] width 412 height 37
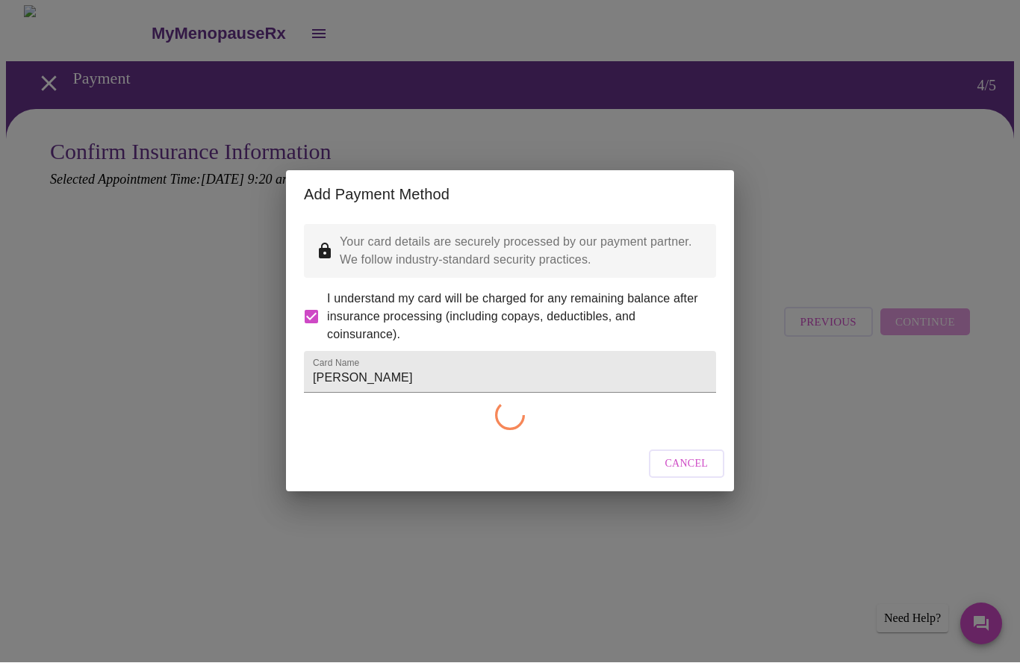
checkbox input "false"
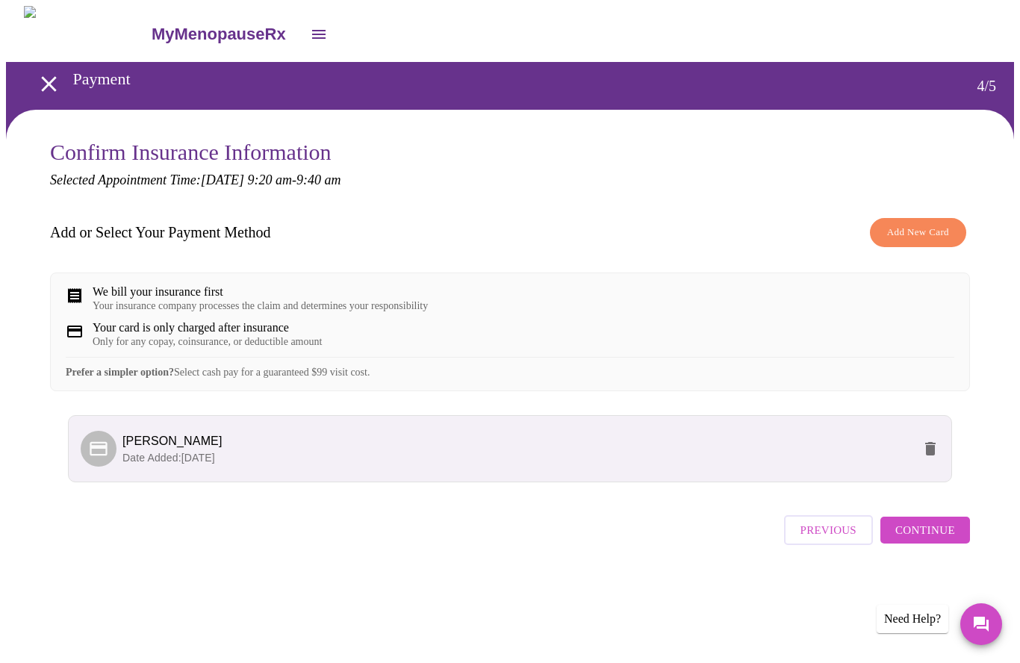
click at [938, 540] on span "Continue" at bounding box center [925, 530] width 60 height 19
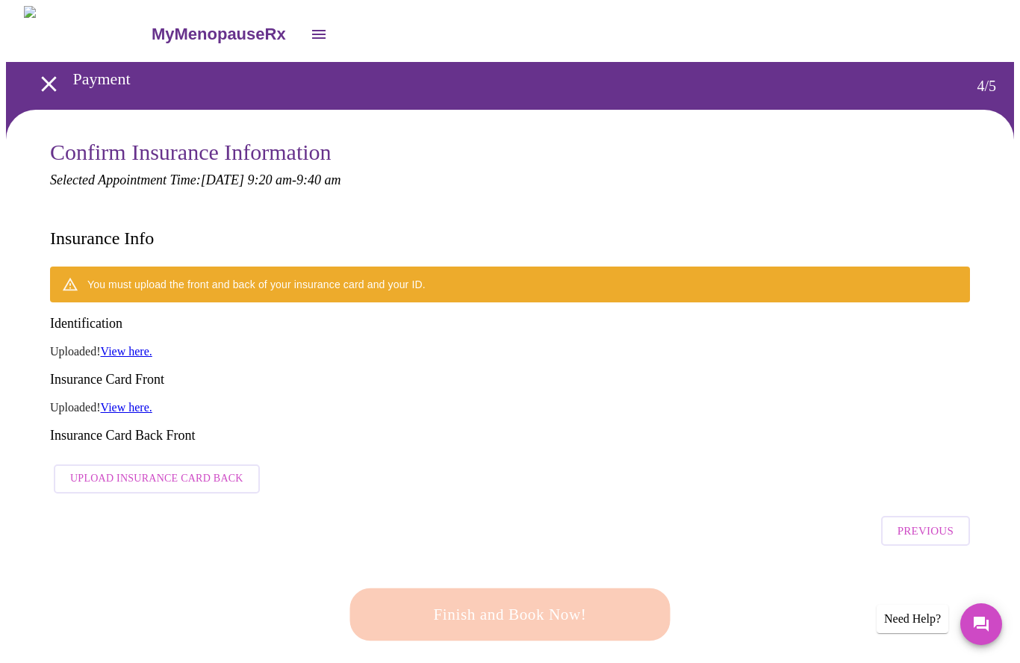
click at [139, 345] on link "View here." at bounding box center [127, 351] width 52 height 13
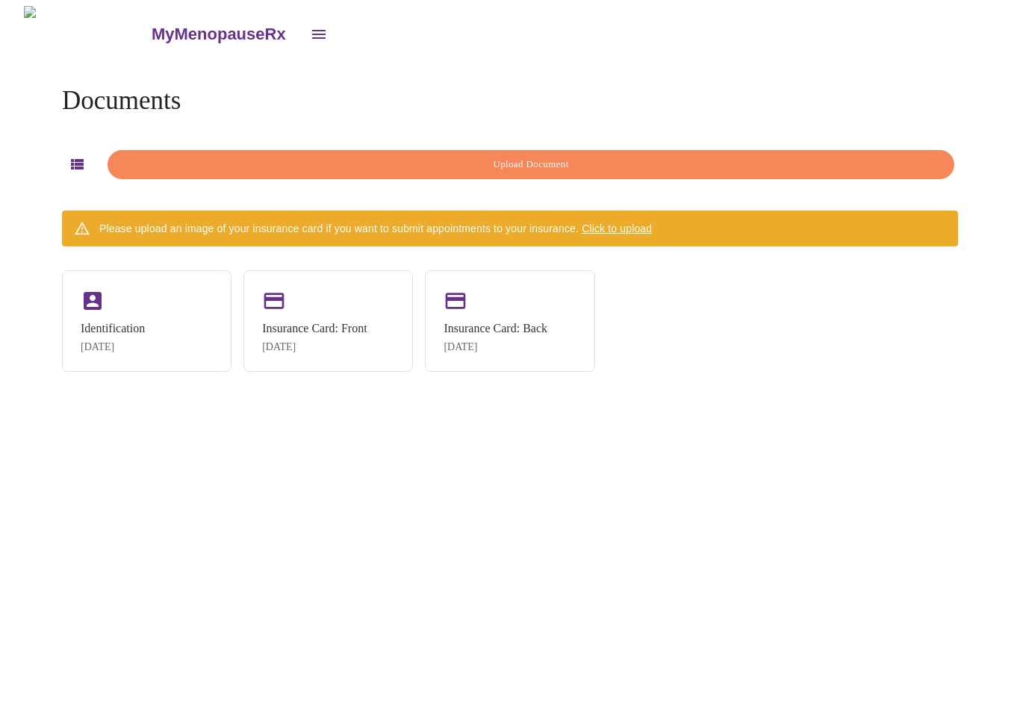
click at [145, 327] on div "Identification" at bounding box center [113, 328] width 64 height 13
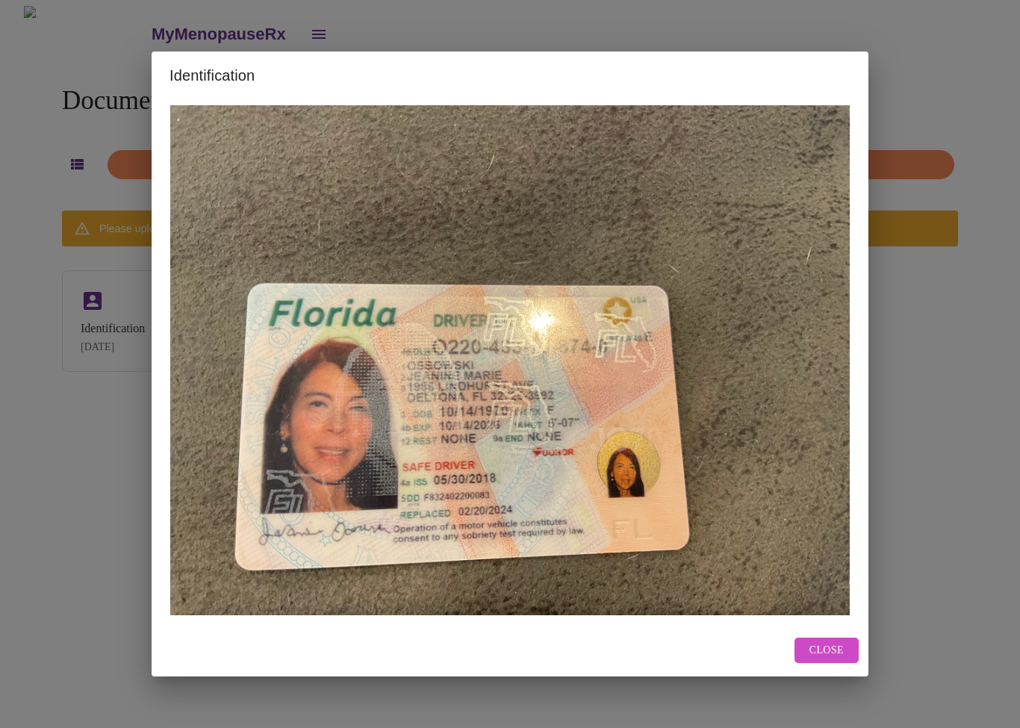
click at [839, 642] on span "Close" at bounding box center [827, 651] width 34 height 19
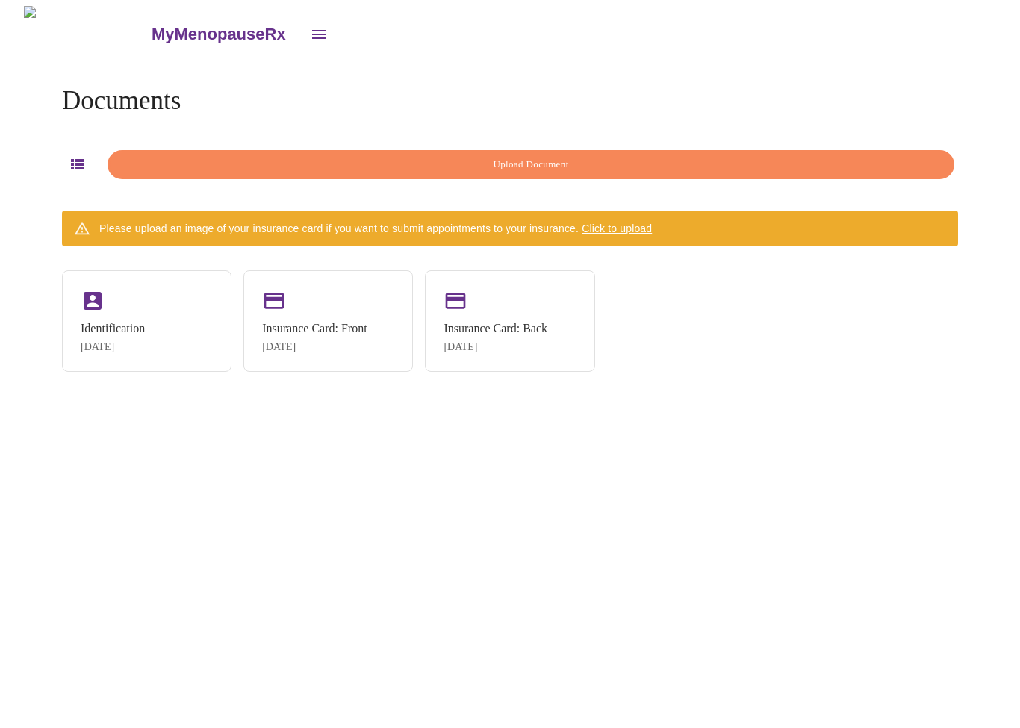
click at [329, 326] on div "Insurance Card: Front" at bounding box center [314, 328] width 105 height 13
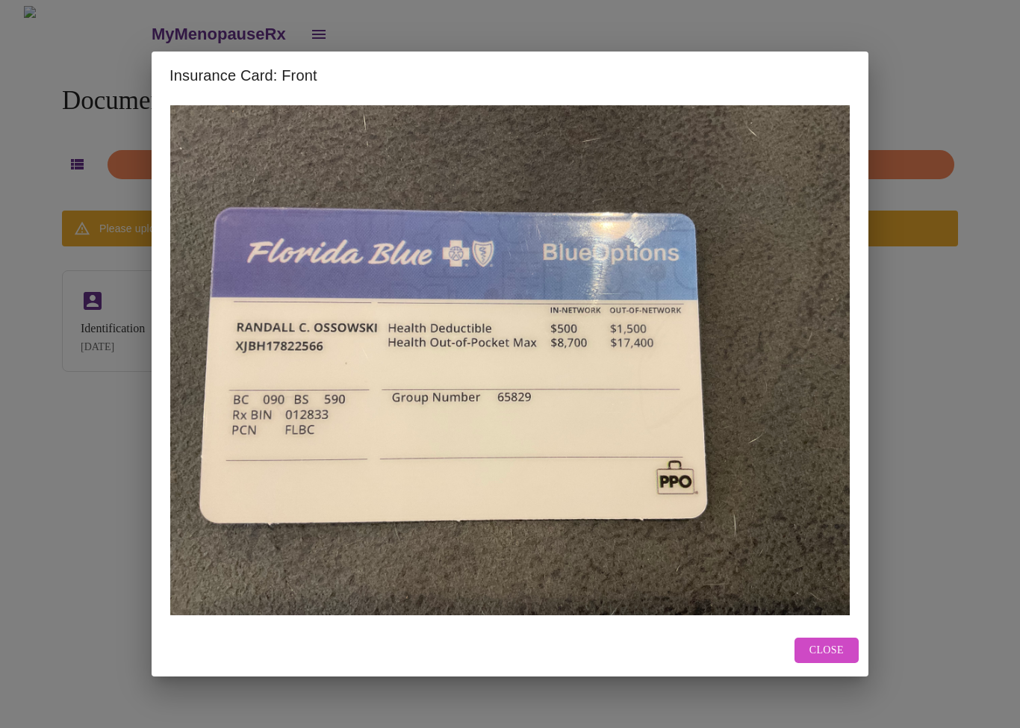
click at [834, 639] on button "Close" at bounding box center [827, 651] width 64 height 26
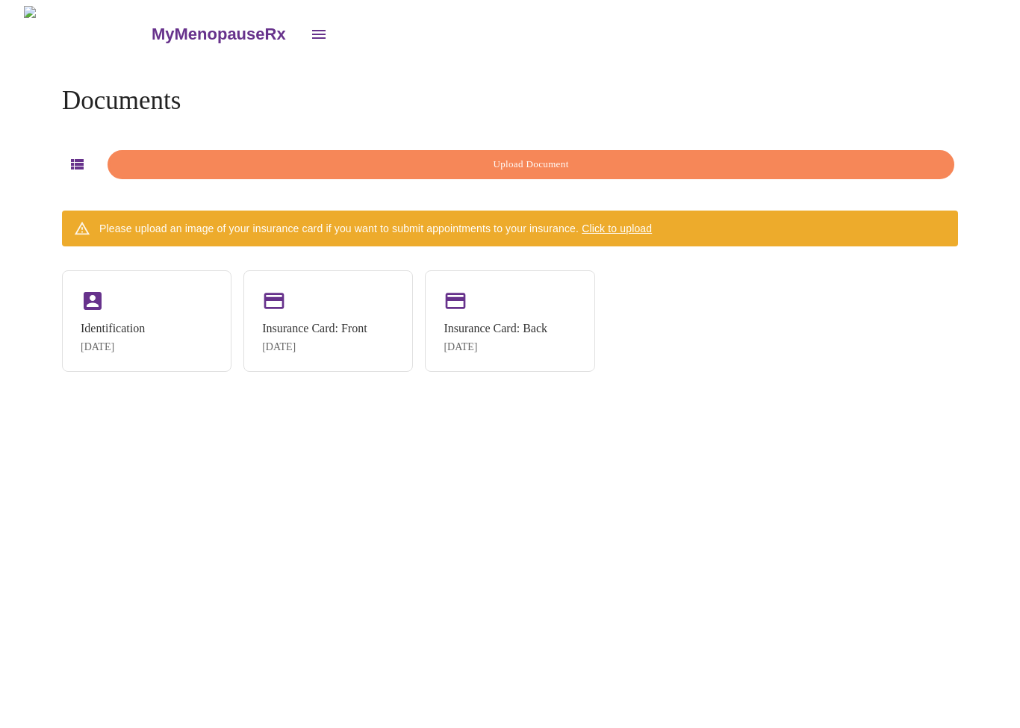
click at [509, 313] on div "Insurance Card: Back Sep 3, 2025" at bounding box center [510, 321] width 170 height 102
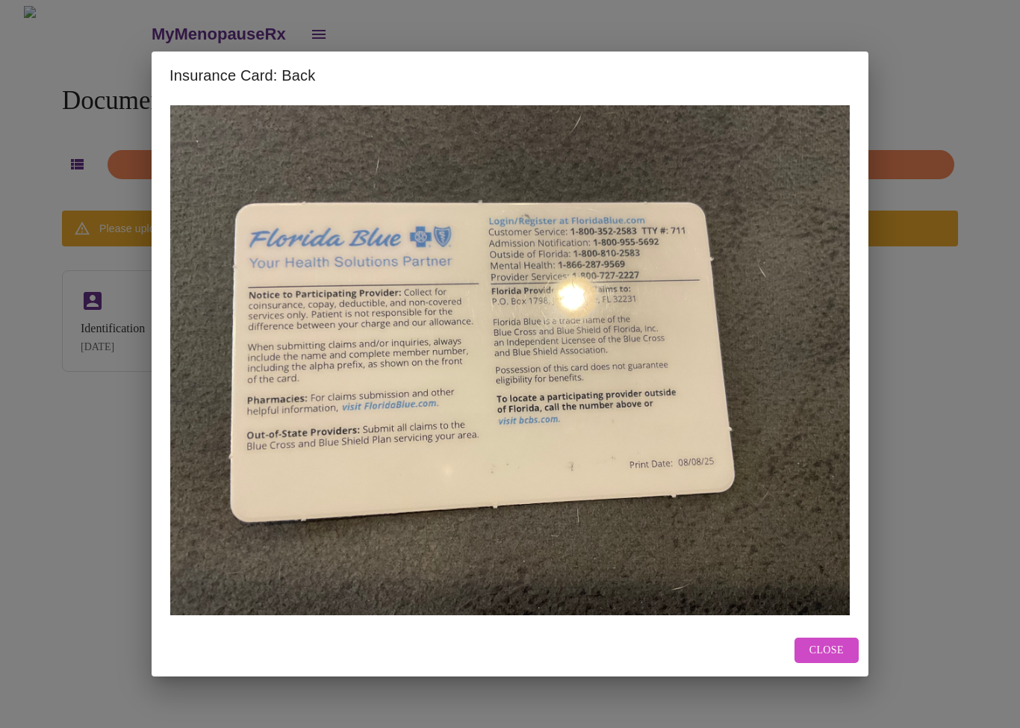
click at [824, 647] on span "Close" at bounding box center [827, 651] width 34 height 19
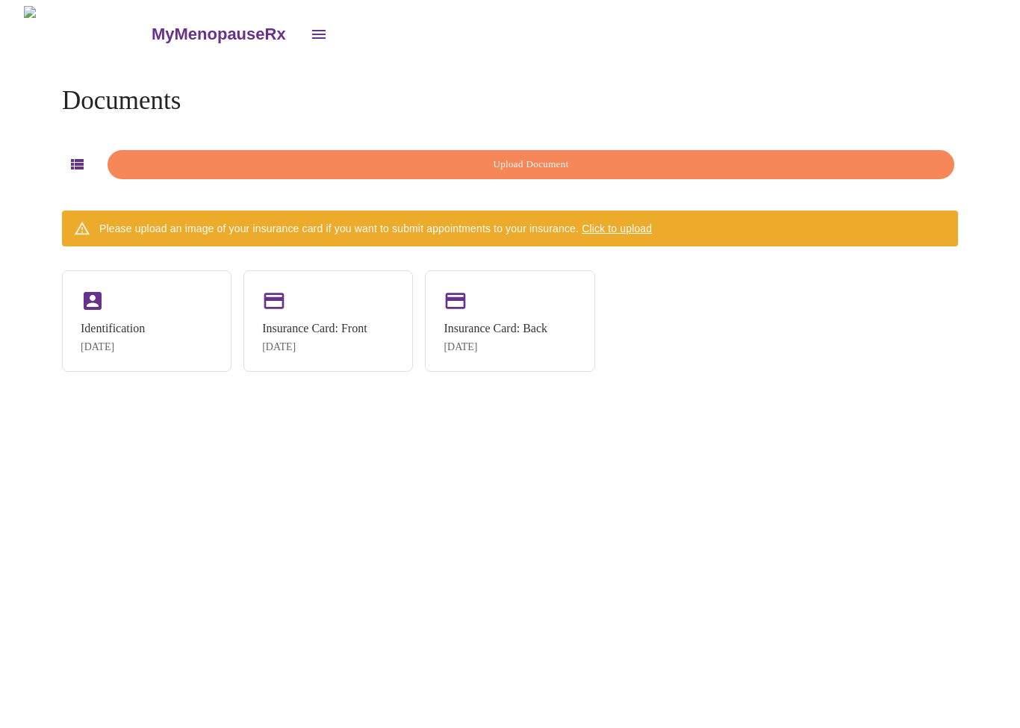
click at [310, 27] on icon "open drawer" at bounding box center [319, 34] width 18 height 18
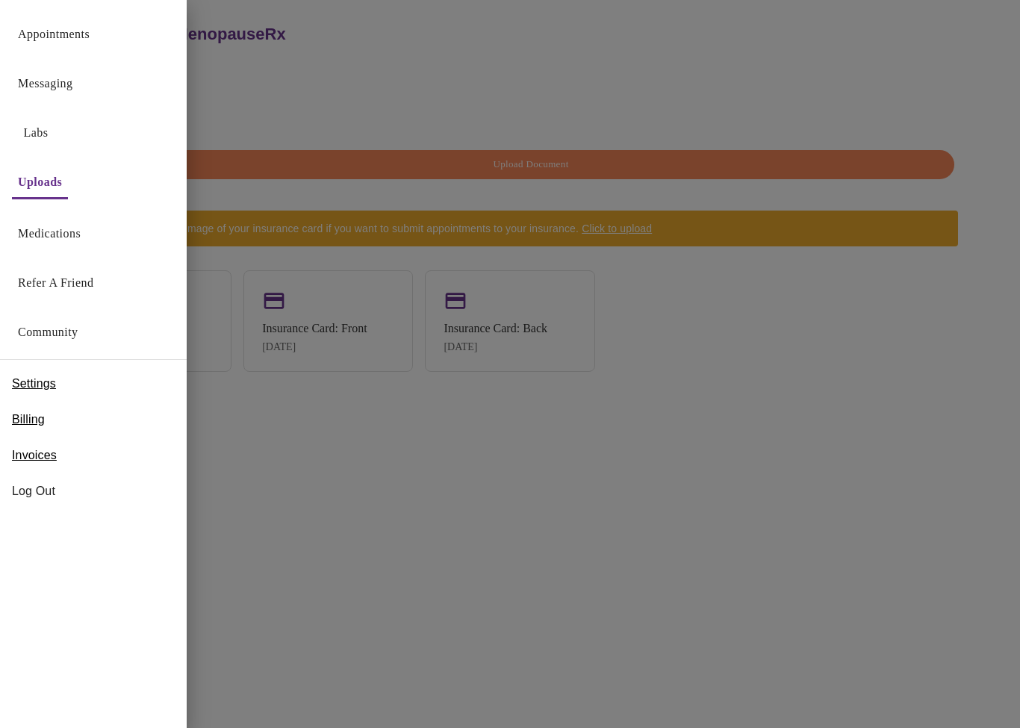
click at [63, 232] on link "Medications" at bounding box center [49, 233] width 63 height 21
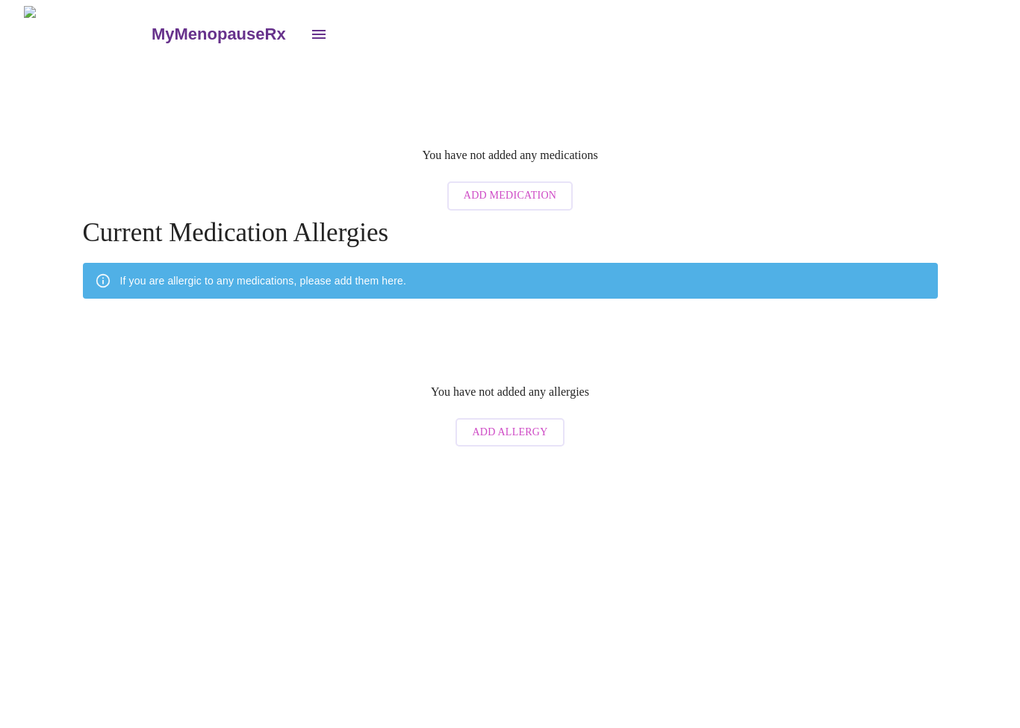
click at [312, 31] on icon "open drawer" at bounding box center [318, 34] width 13 height 9
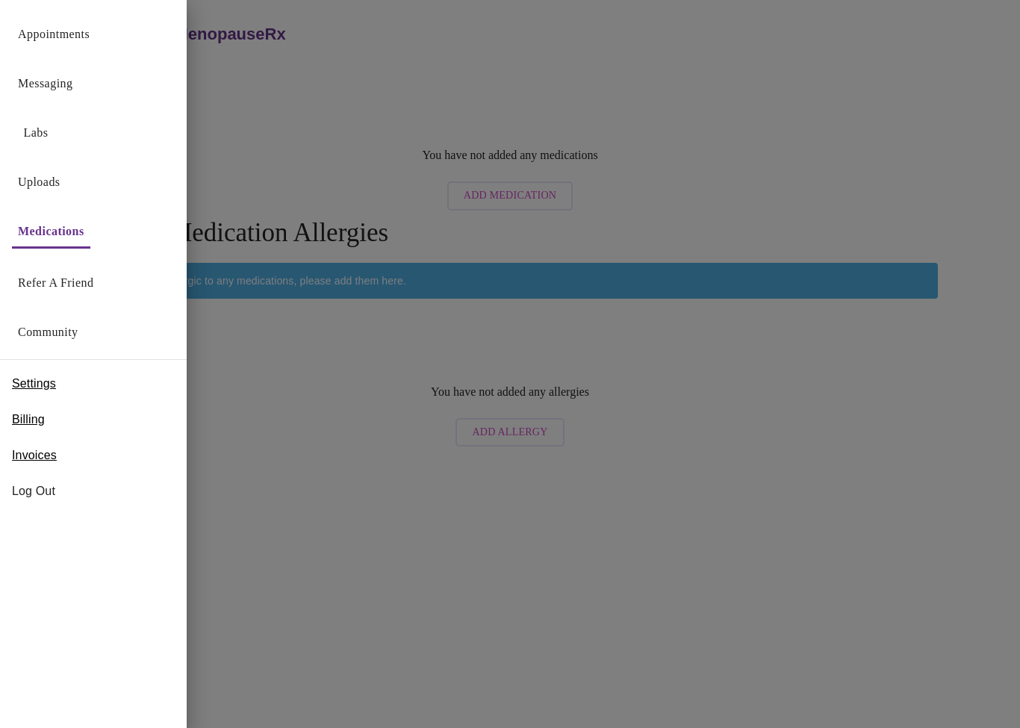
click at [31, 417] on span "Billing" at bounding box center [28, 420] width 33 height 18
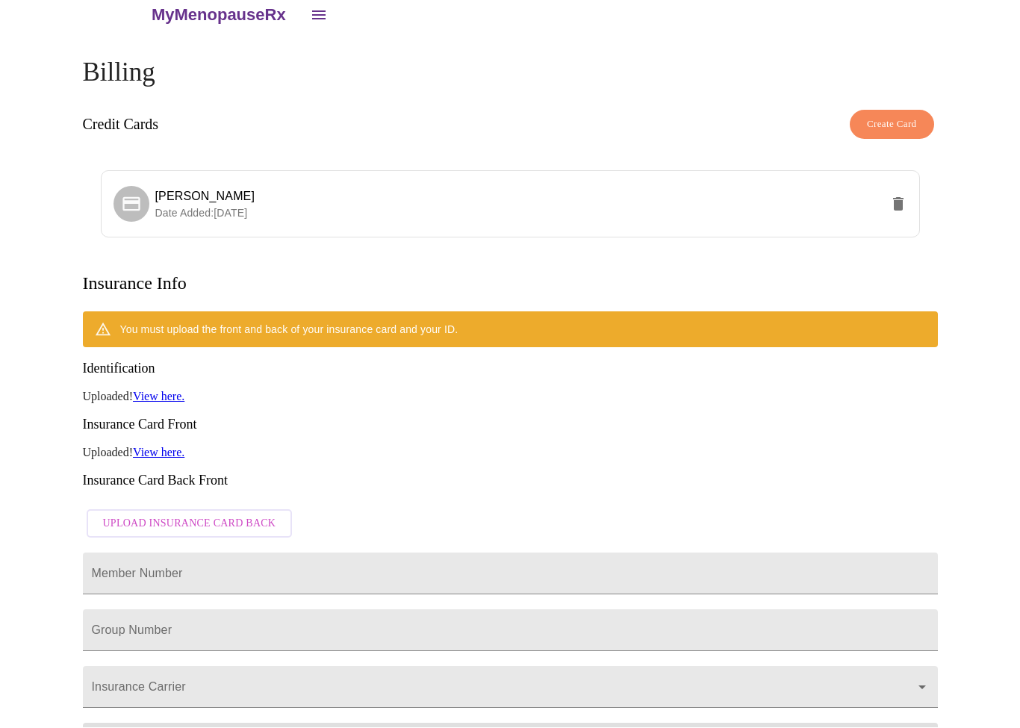
scroll to position [19, 0]
click at [237, 515] on span "Upload Insurance Card Back" at bounding box center [189, 524] width 173 height 19
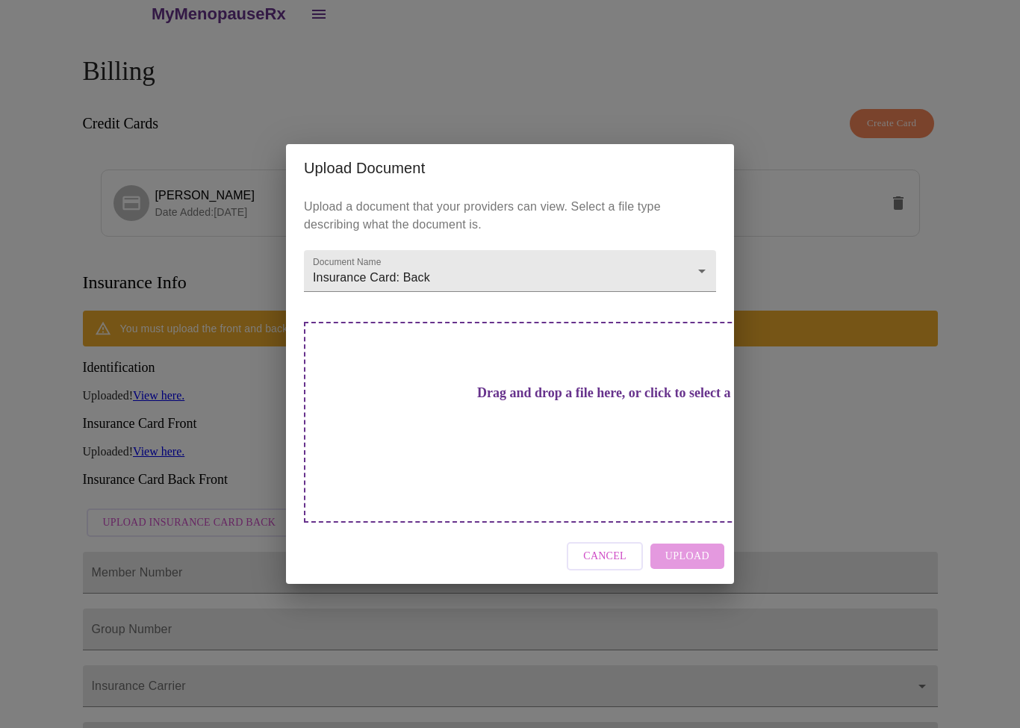
click at [509, 401] on h3 "Drag and drop a file here, or click to select a file" at bounding box center [615, 393] width 412 height 16
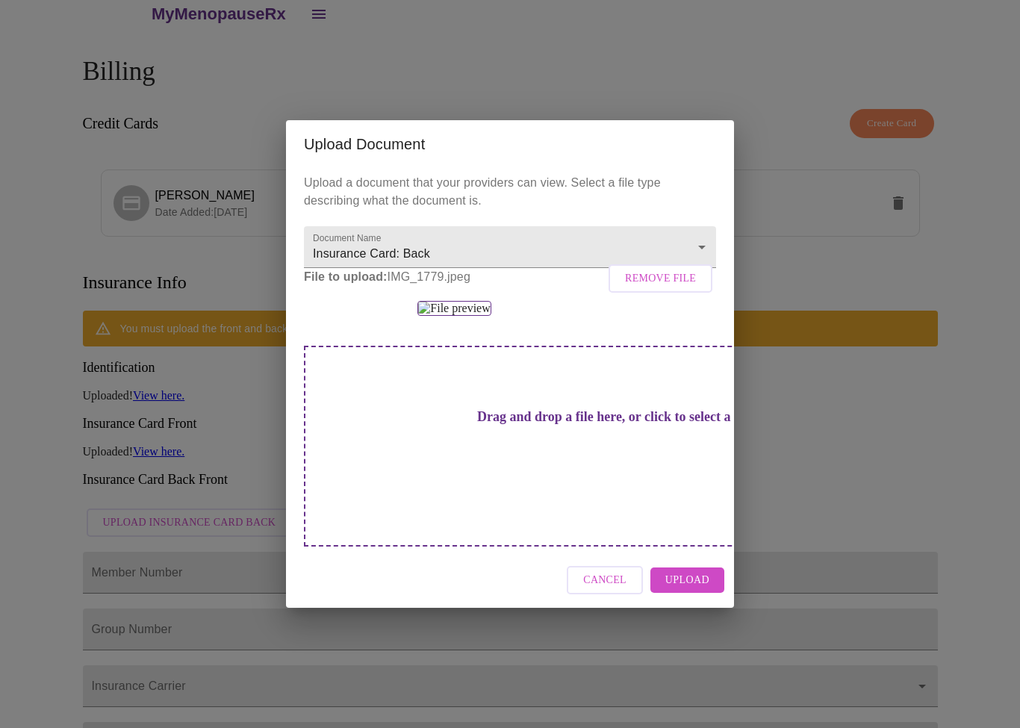
click at [706, 590] on span "Upload" at bounding box center [687, 580] width 44 height 19
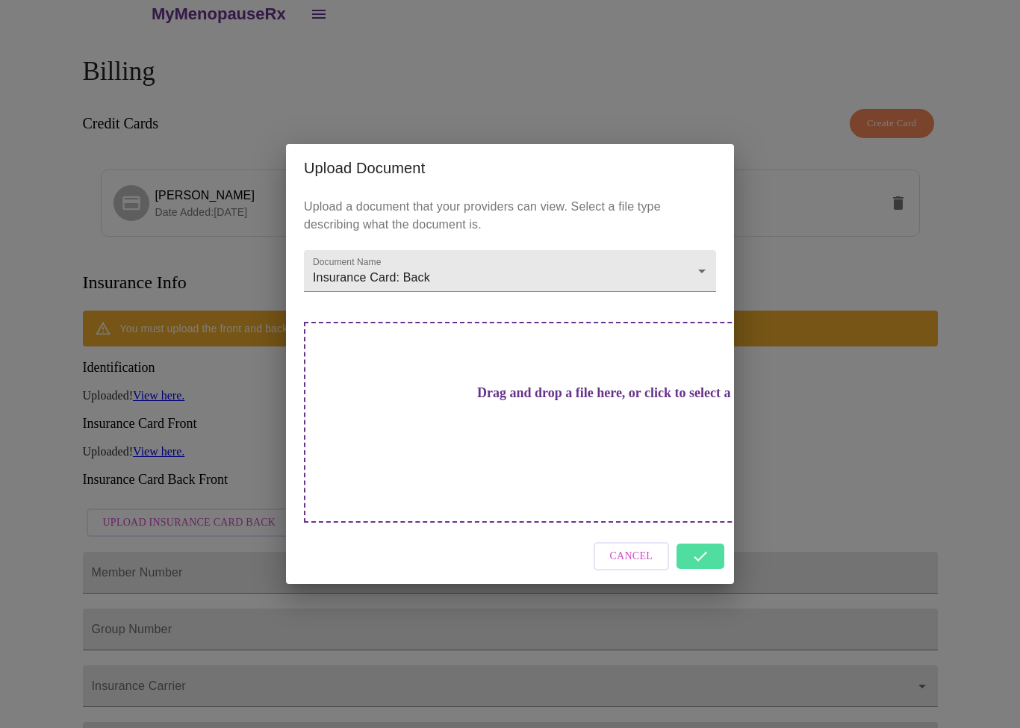
click at [628, 547] on span "Cancel" at bounding box center [631, 556] width 43 height 19
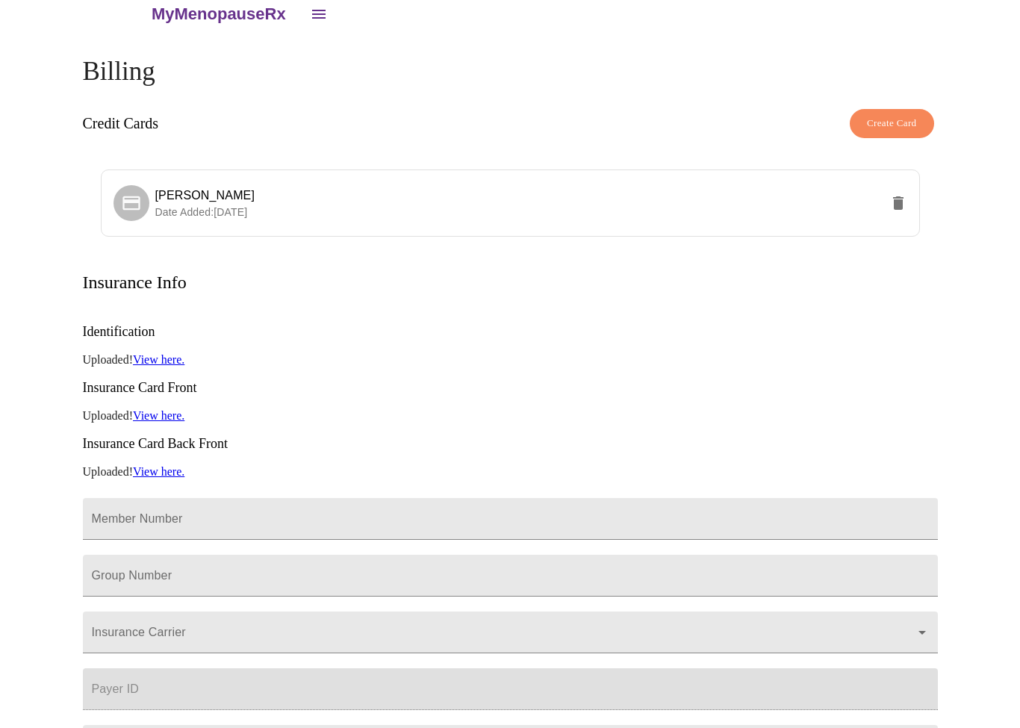
click at [241, 498] on input "Member Number" at bounding box center [510, 519] width 855 height 42
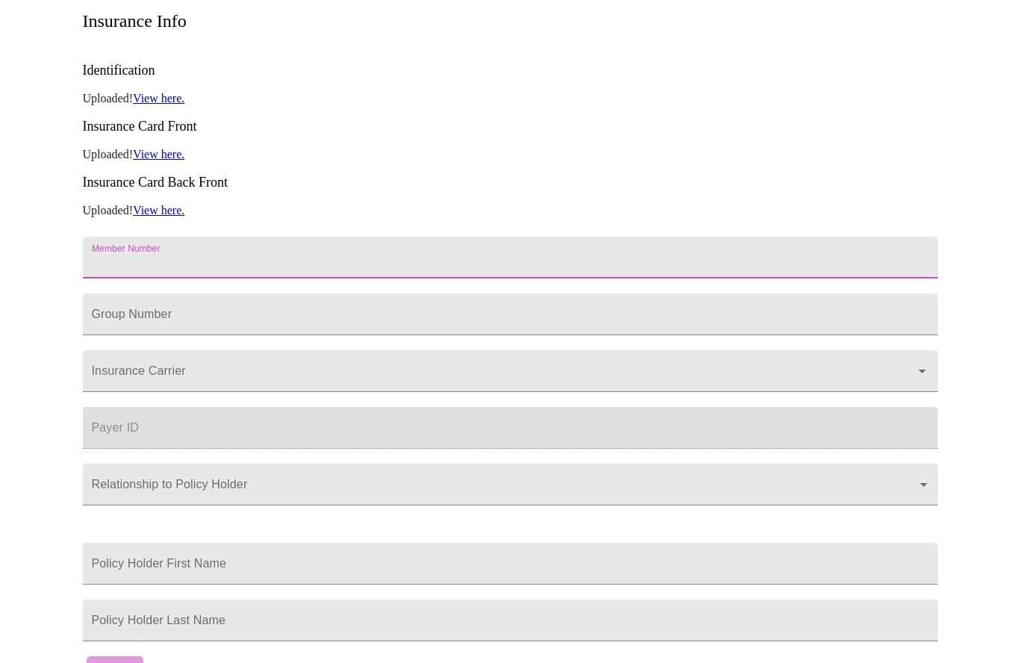
scroll to position [264, 0]
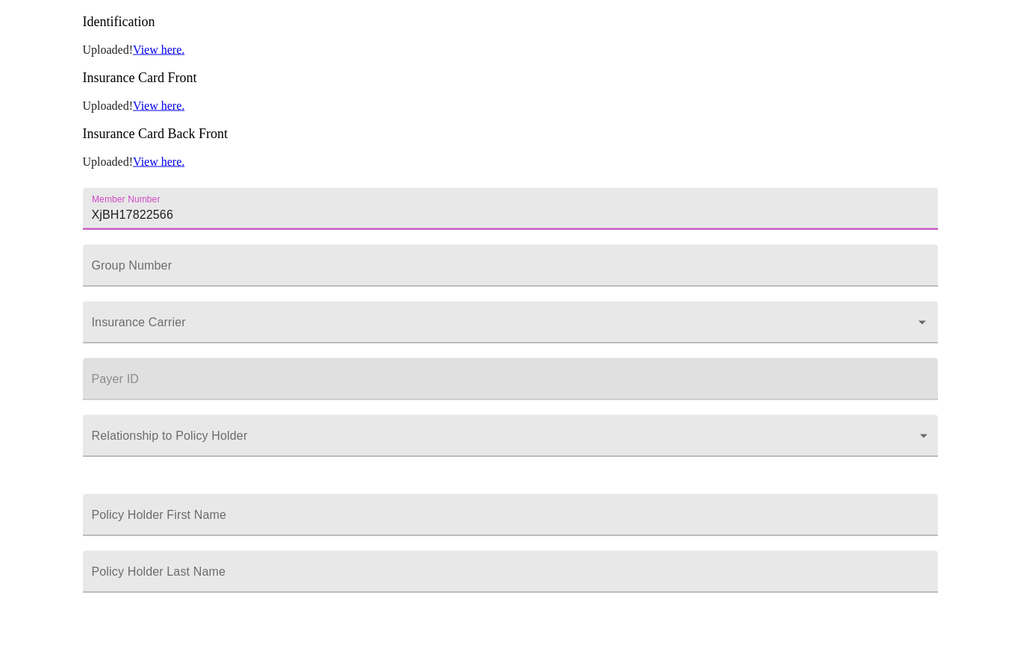
type input "XjBH17822566"
click at [246, 254] on input "Member Number" at bounding box center [510, 275] width 855 height 42
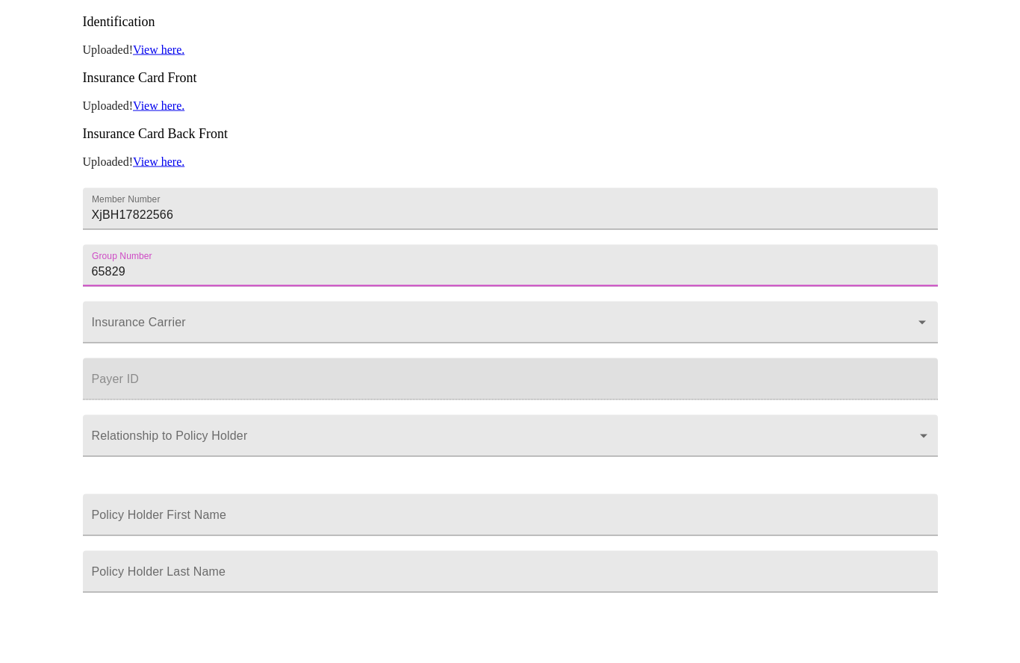
type input "65829"
click at [274, 382] on input "Insurance Carrier" at bounding box center [489, 396] width 801 height 28
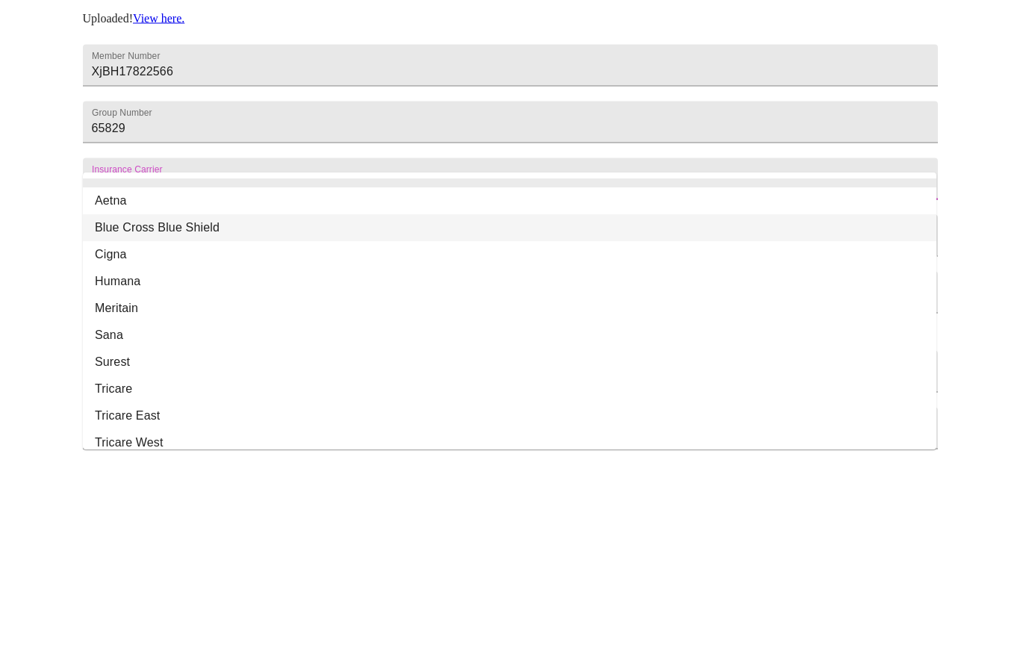
click at [199, 424] on li "Blue Cross Blue Shield" at bounding box center [510, 437] width 854 height 27
type input "Blue Cross Blue Shield"
type input "00002"
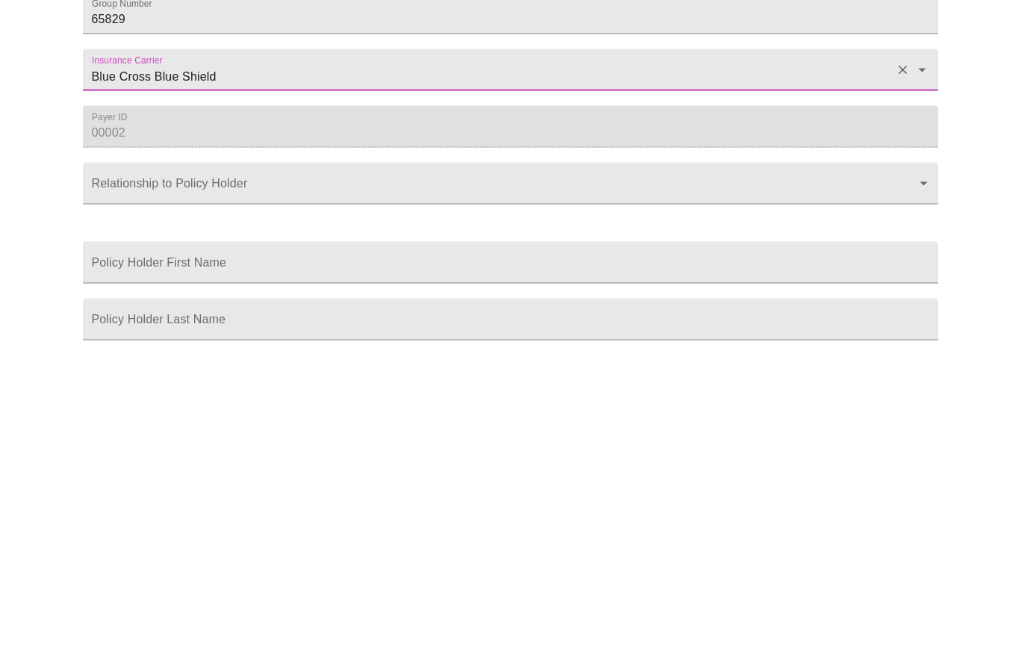
click at [291, 183] on body "MyMenopauseRx Billing Credit Cards Create Card Jeanine Ossowski Date Added: 09-…" at bounding box center [510, 224] width 1008 height 965
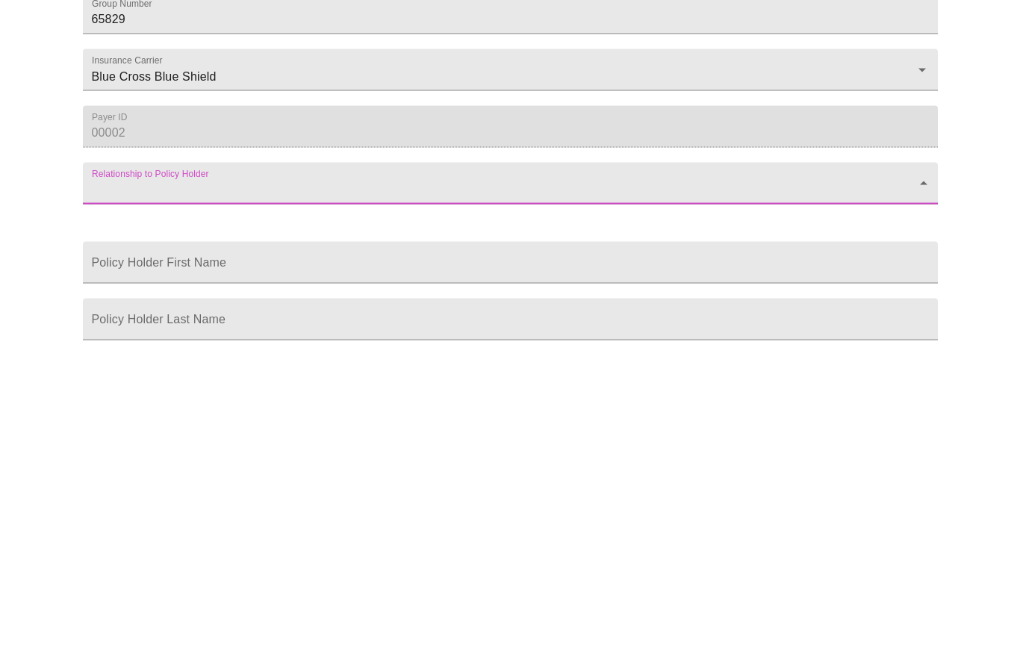
scroll to position [288, 0]
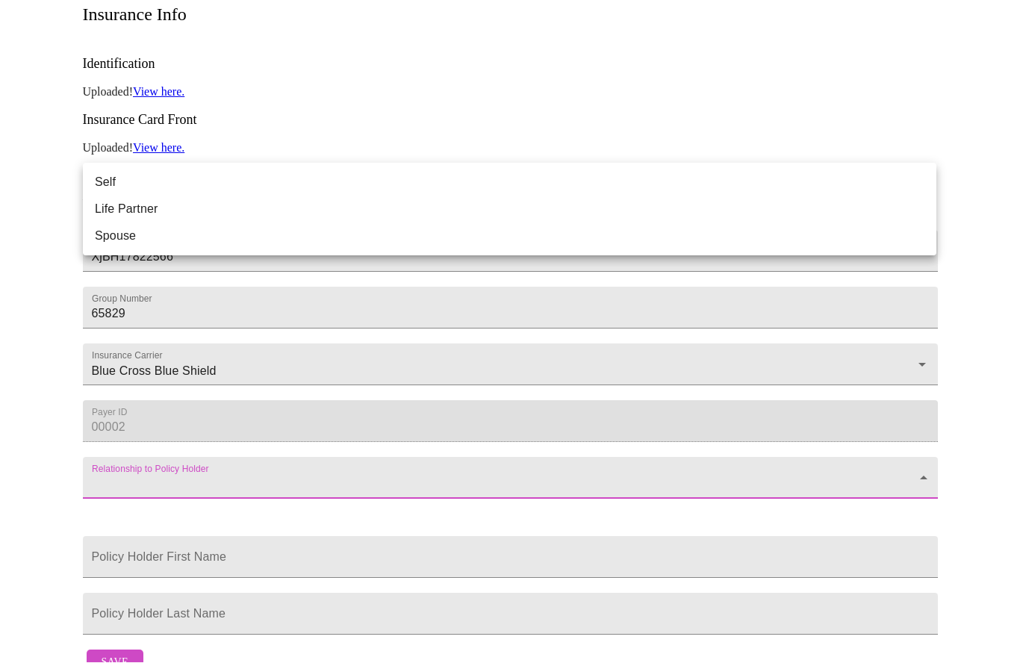
click at [124, 234] on li "Spouse" at bounding box center [510, 236] width 854 height 27
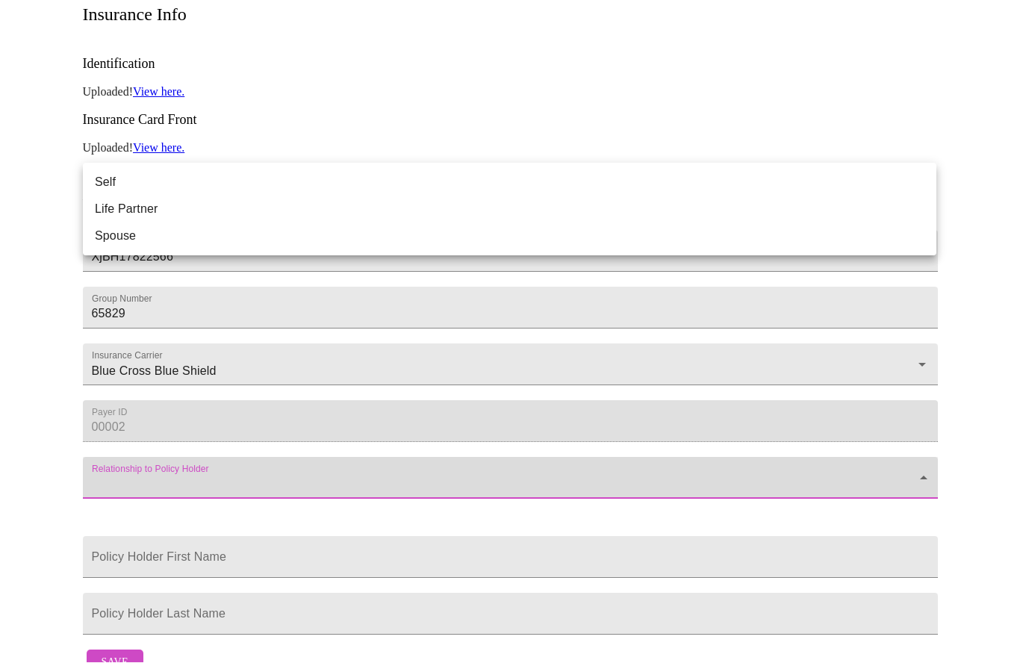
type input "Spouse"
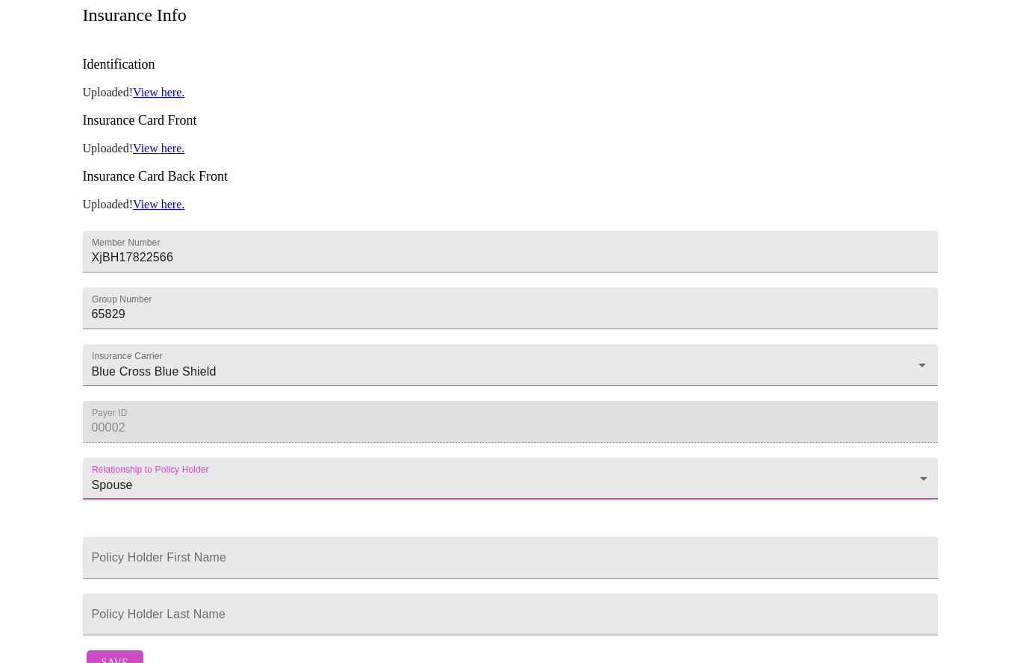
click at [306, 273] on input "Member Number" at bounding box center [510, 252] width 855 height 42
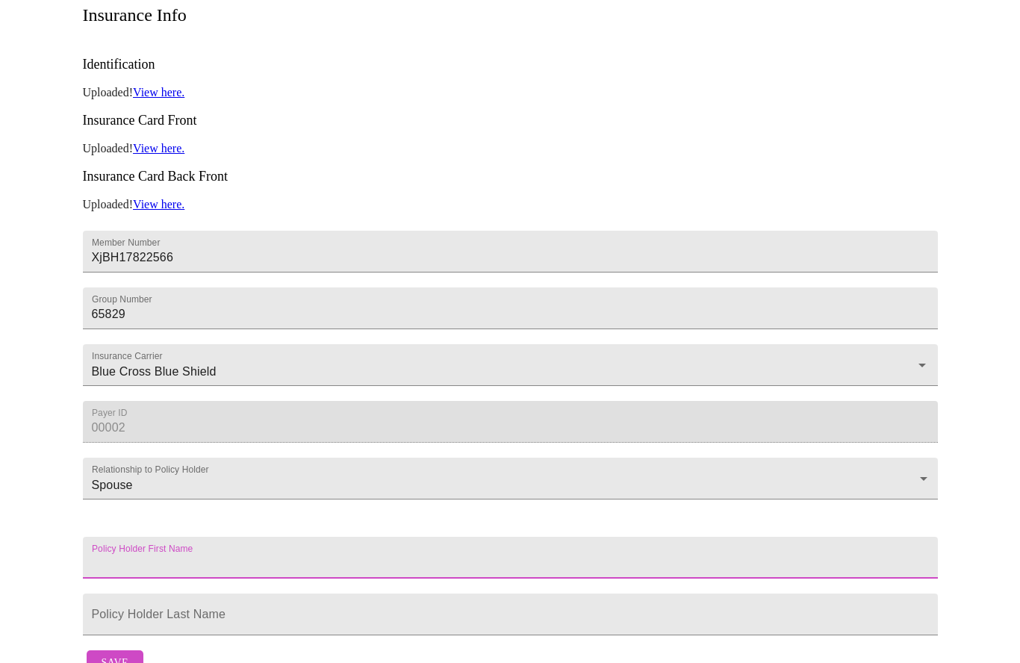
scroll to position [338, 0]
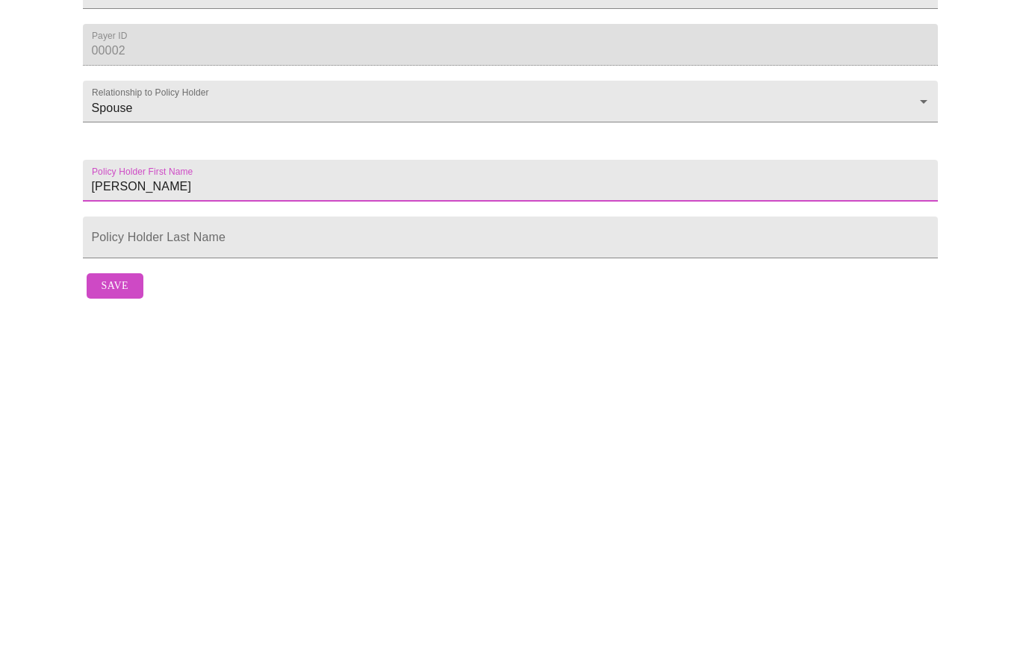
type input "Randall"
click at [212, 227] on input "Member Number" at bounding box center [510, 226] width 855 height 42
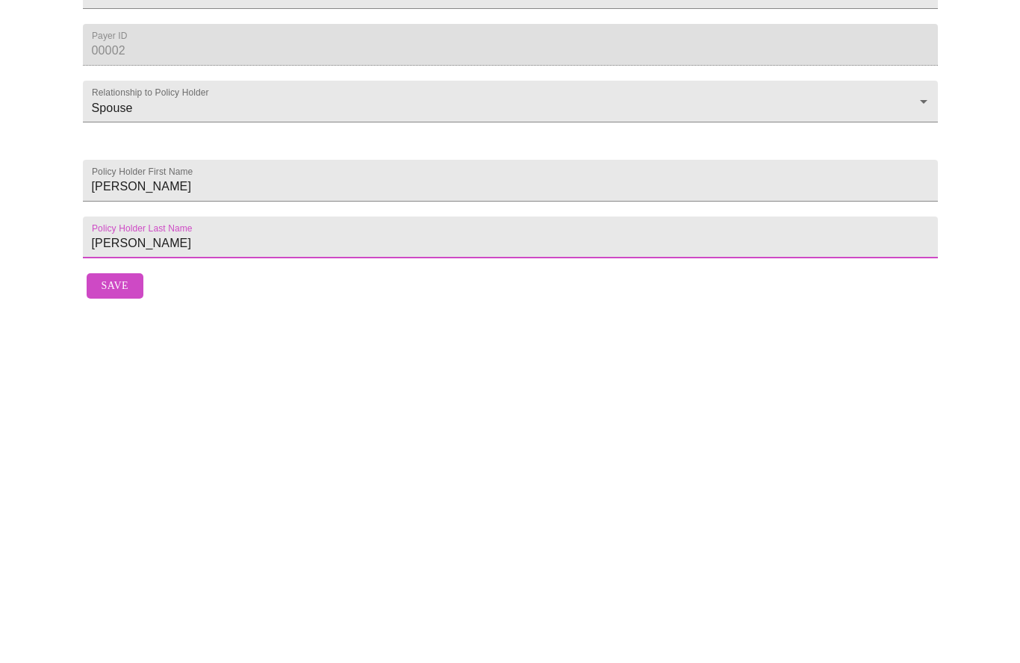
type input "Ossowski"
click at [120, 628] on span "Save" at bounding box center [115, 637] width 27 height 19
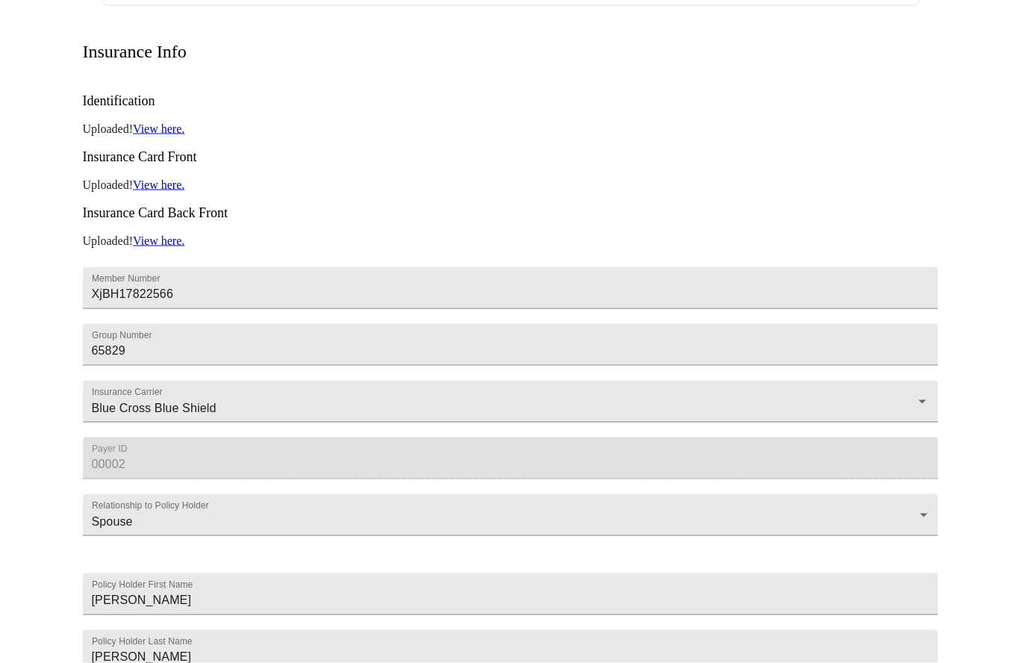
scroll to position [288, 0]
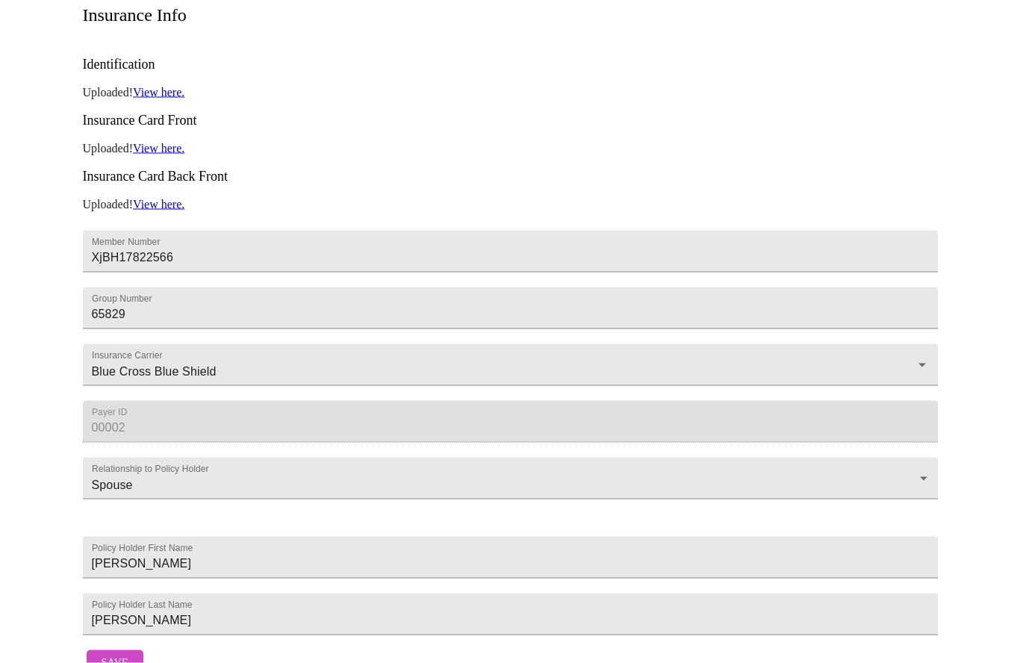
click at [112, 673] on span "Save" at bounding box center [115, 663] width 27 height 19
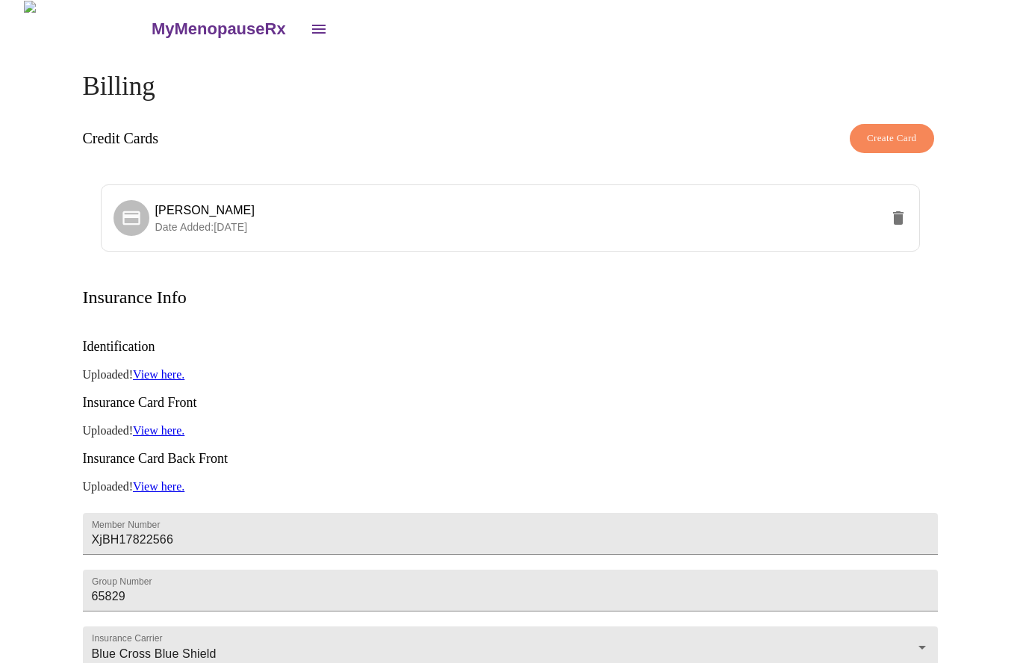
scroll to position [0, 0]
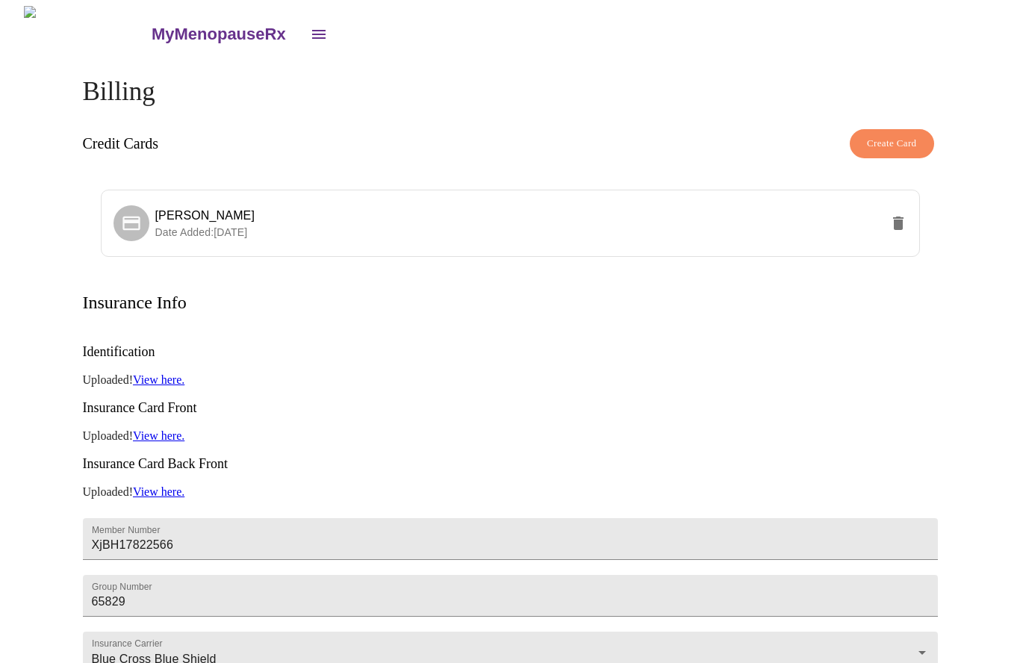
click at [310, 25] on icon "open drawer" at bounding box center [319, 34] width 18 height 18
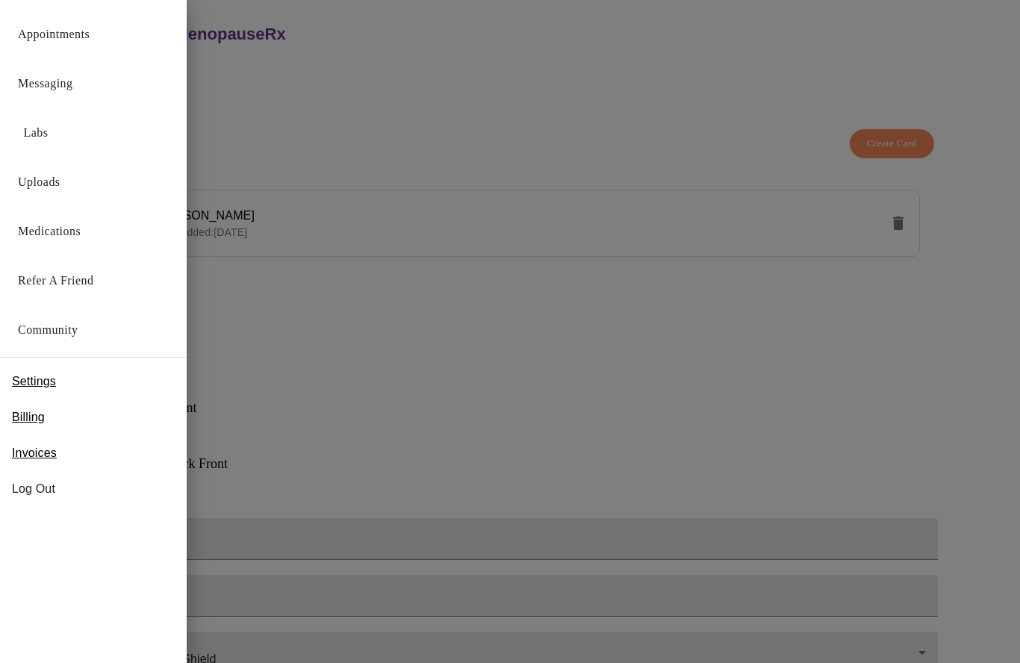
click at [82, 31] on link "Appointments" at bounding box center [54, 34] width 72 height 21
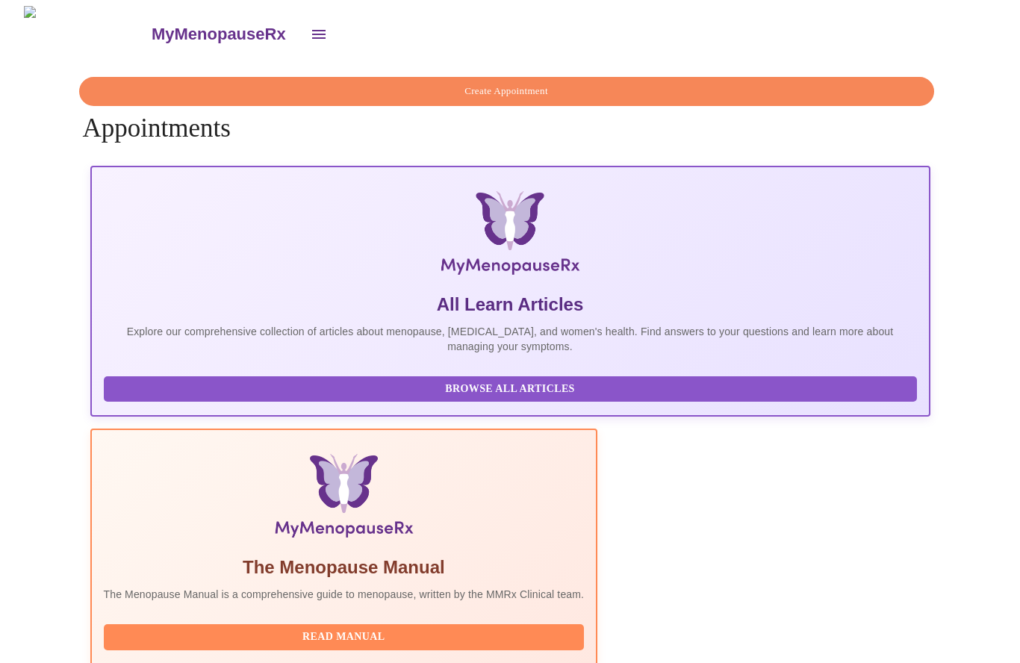
click at [310, 30] on icon "open drawer" at bounding box center [319, 34] width 18 height 18
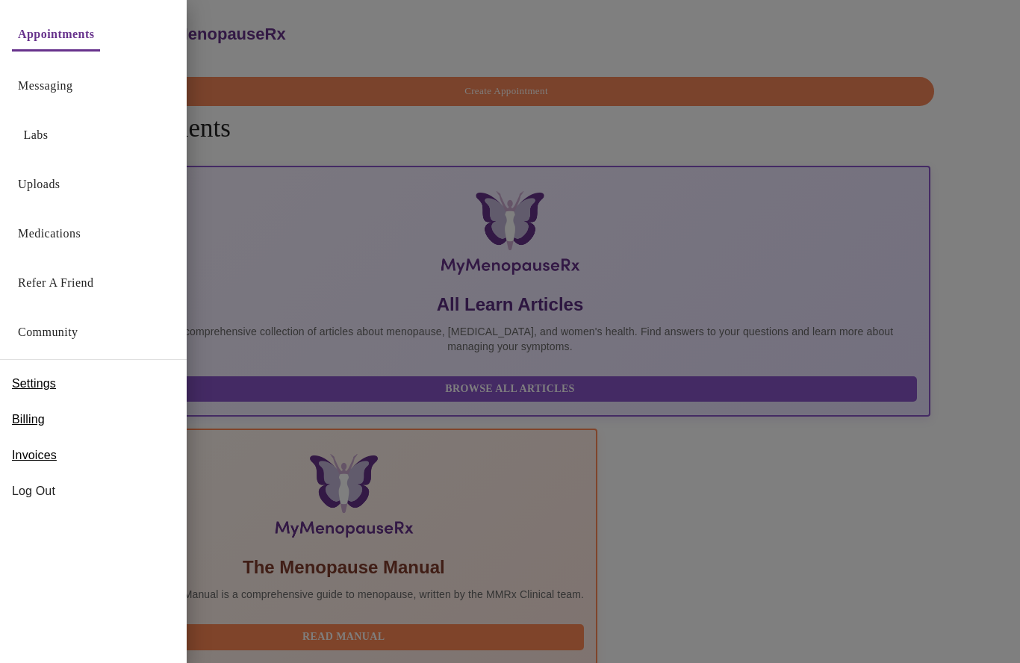
click at [535, 568] on div at bounding box center [510, 331] width 1020 height 663
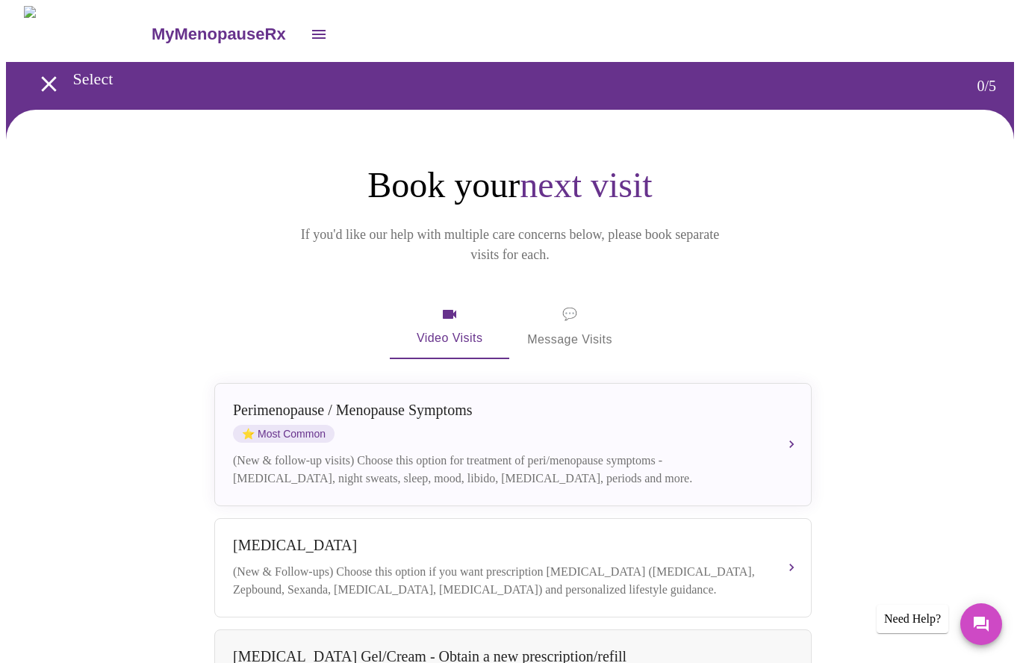
click at [46, 76] on icon "open drawer" at bounding box center [48, 83] width 15 height 15
